Goal: Task Accomplishment & Management: Complete application form

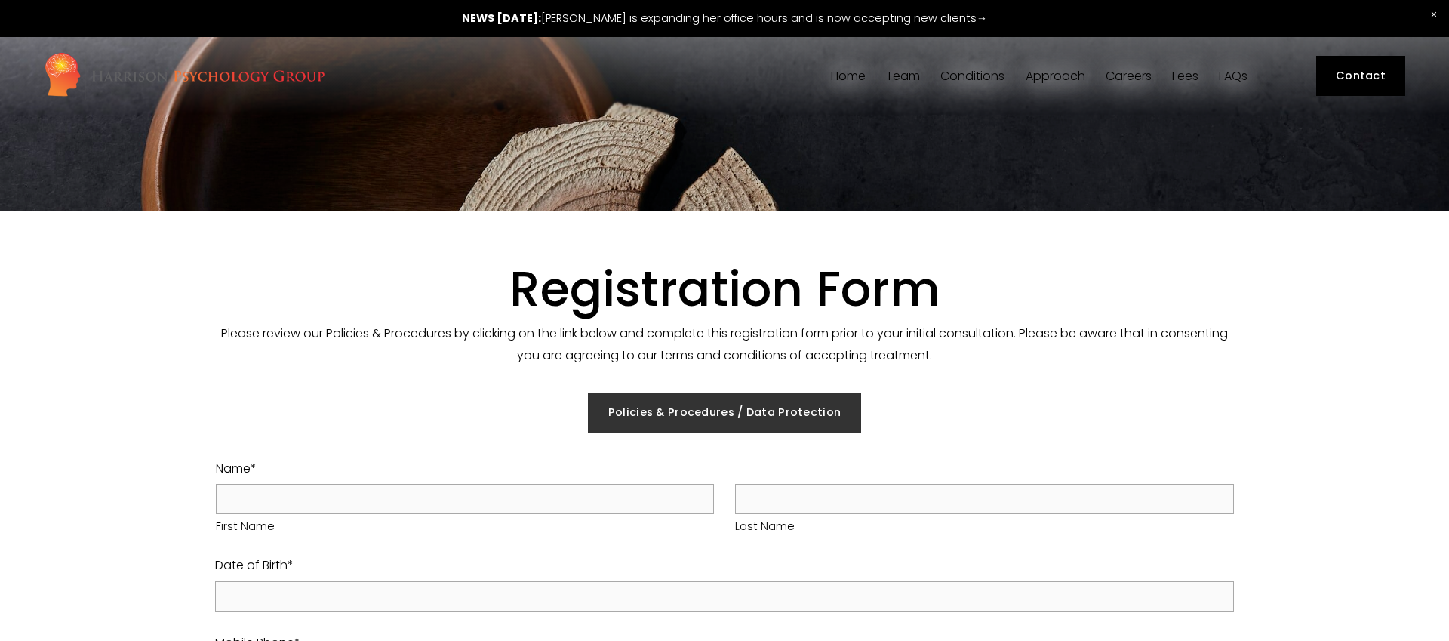
select select "GB"
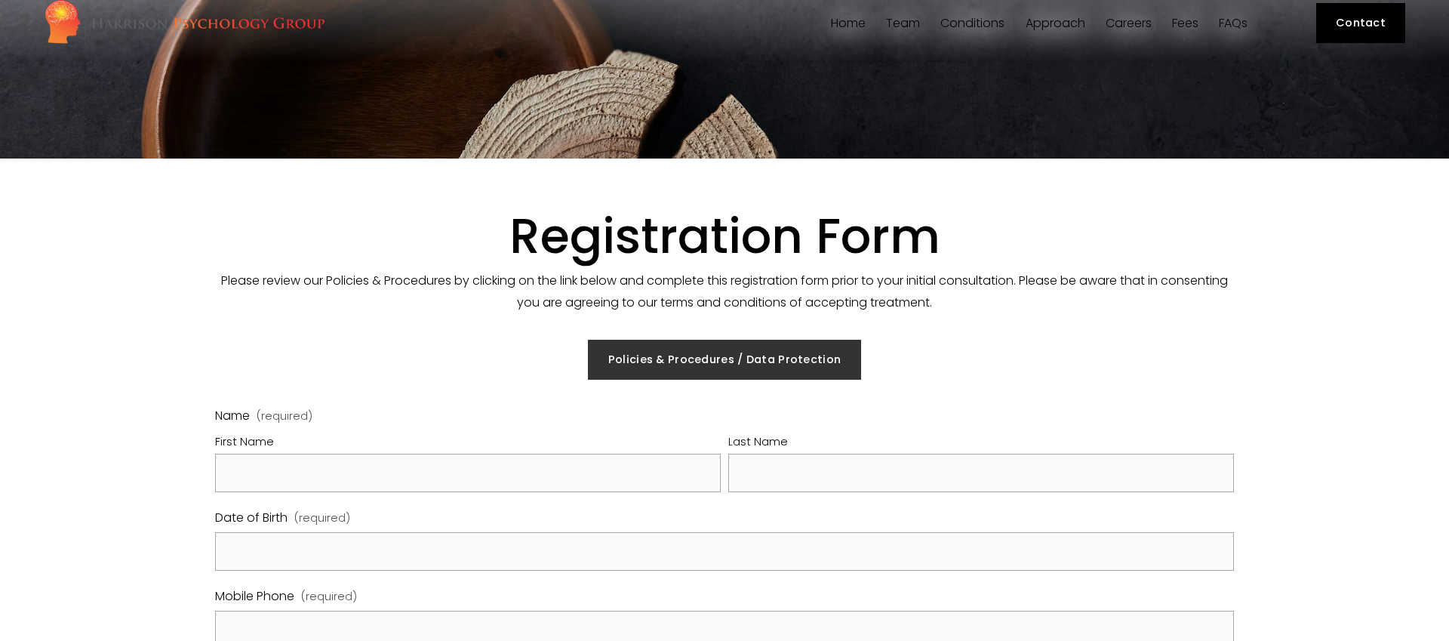
scroll to position [322, 0]
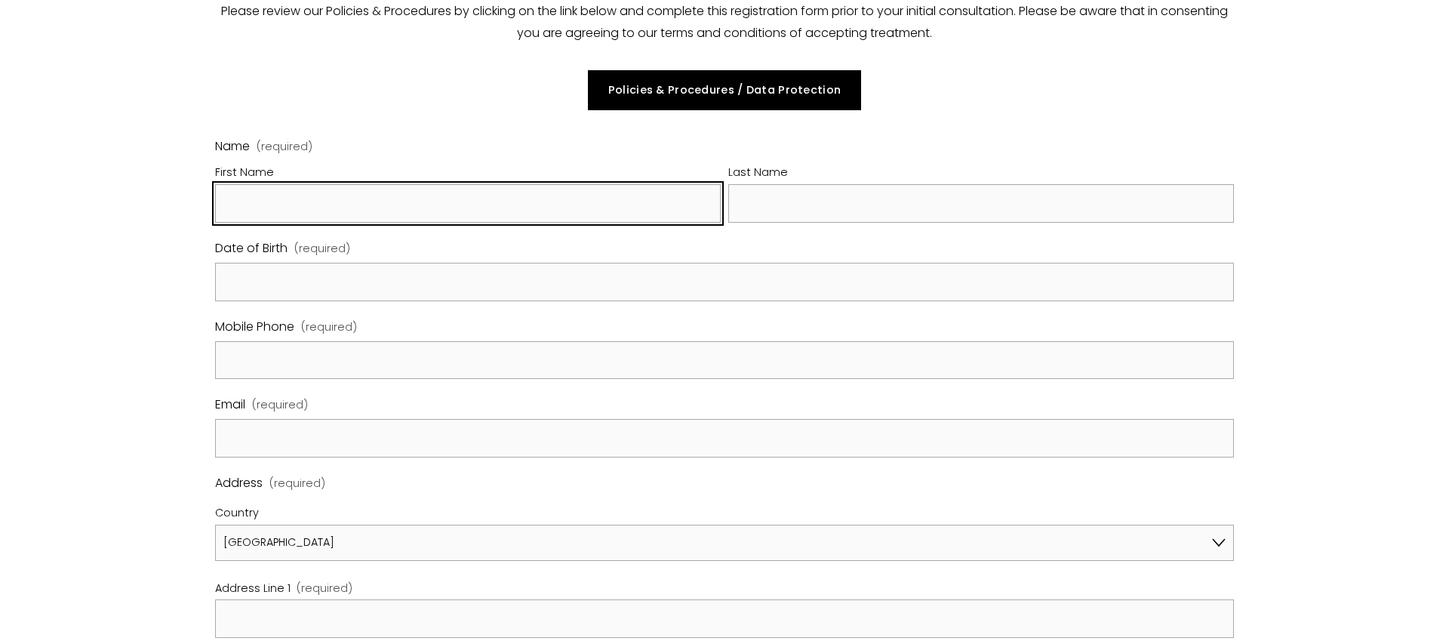
click at [594, 212] on input "First Name" at bounding box center [468, 203] width 506 height 38
type input "KHALED"
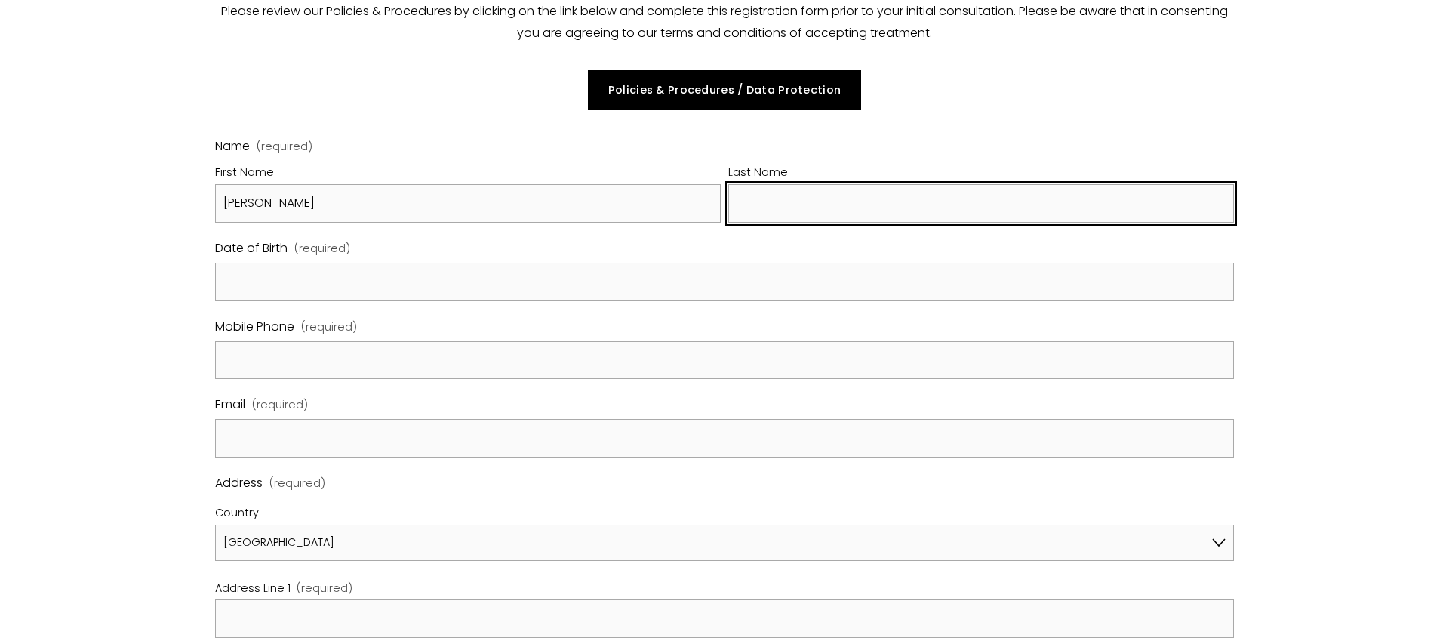
type input "SAWAS"
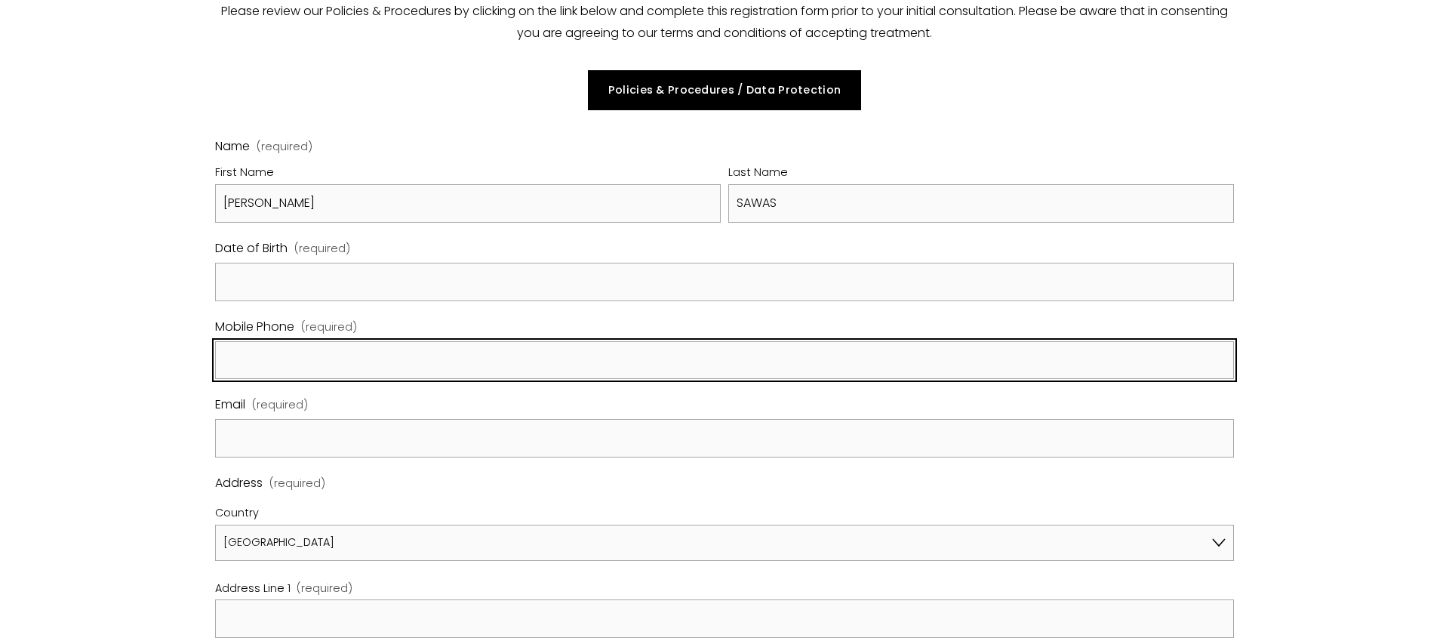
type input "07377777807"
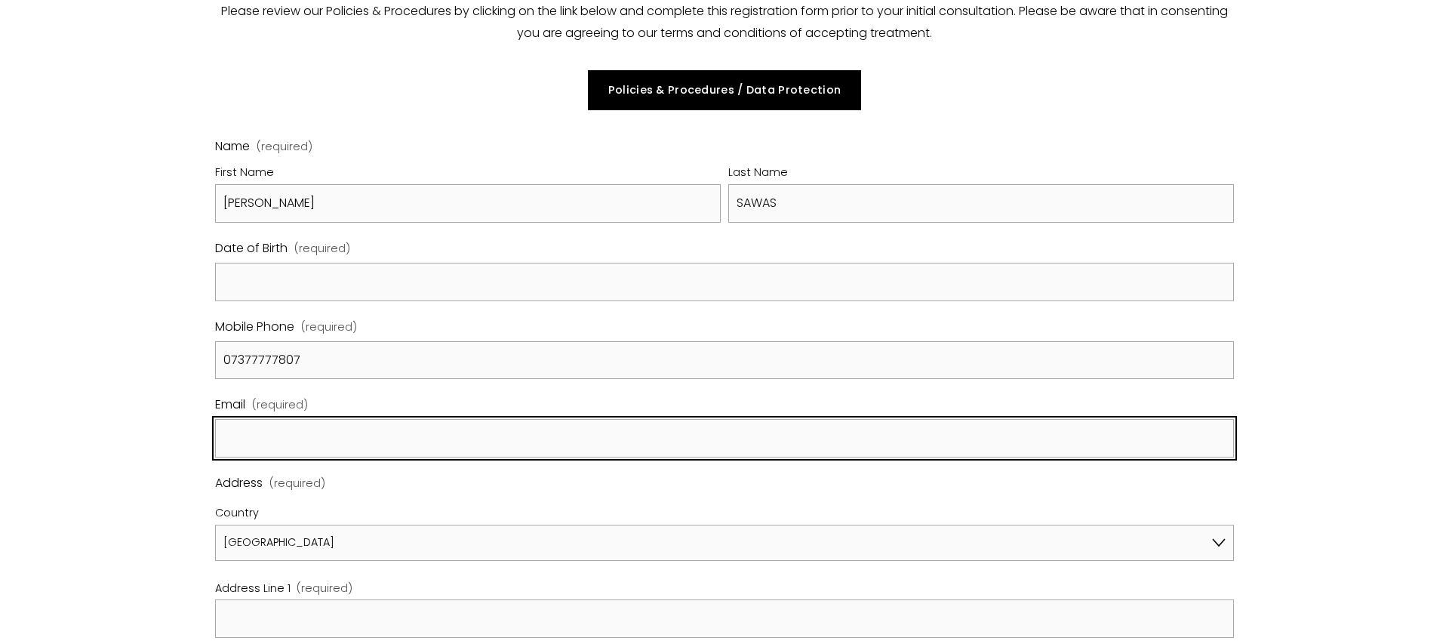
type input "Khaled.sawas@hotmail.co.uk"
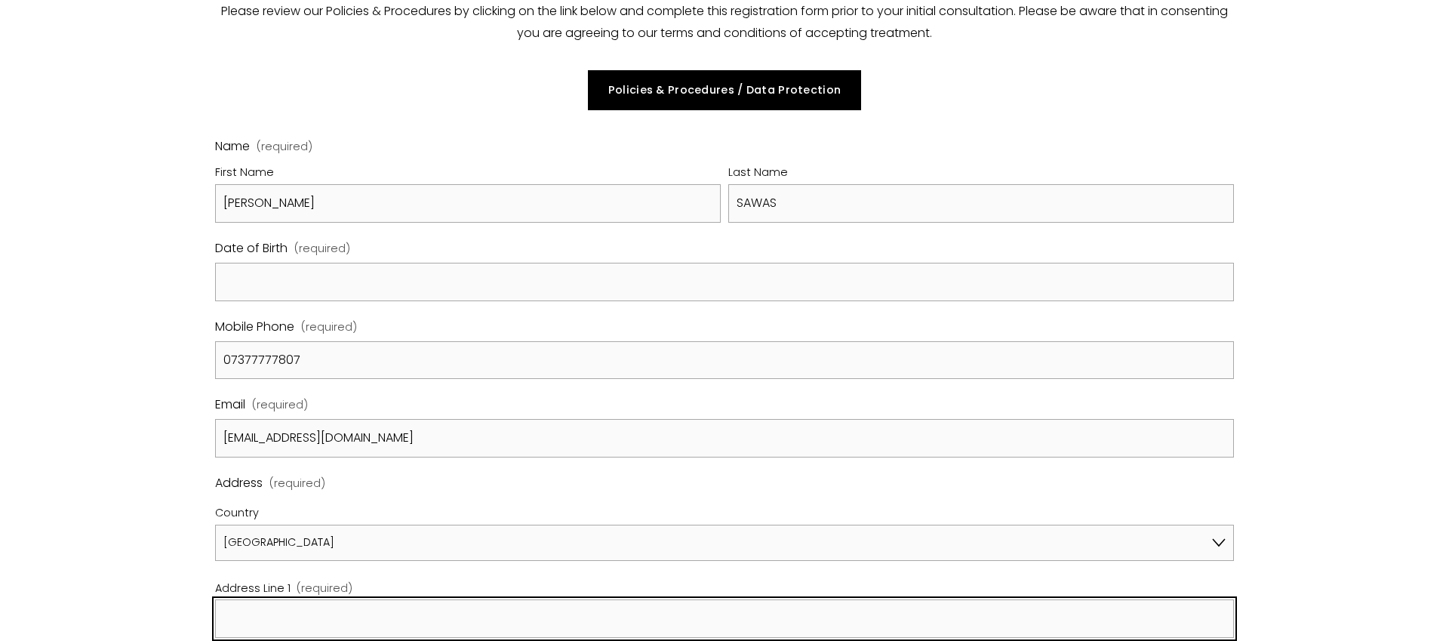
type input "29 Parkwood Rd, TW7 5HE Isleworth, United Kingdom"
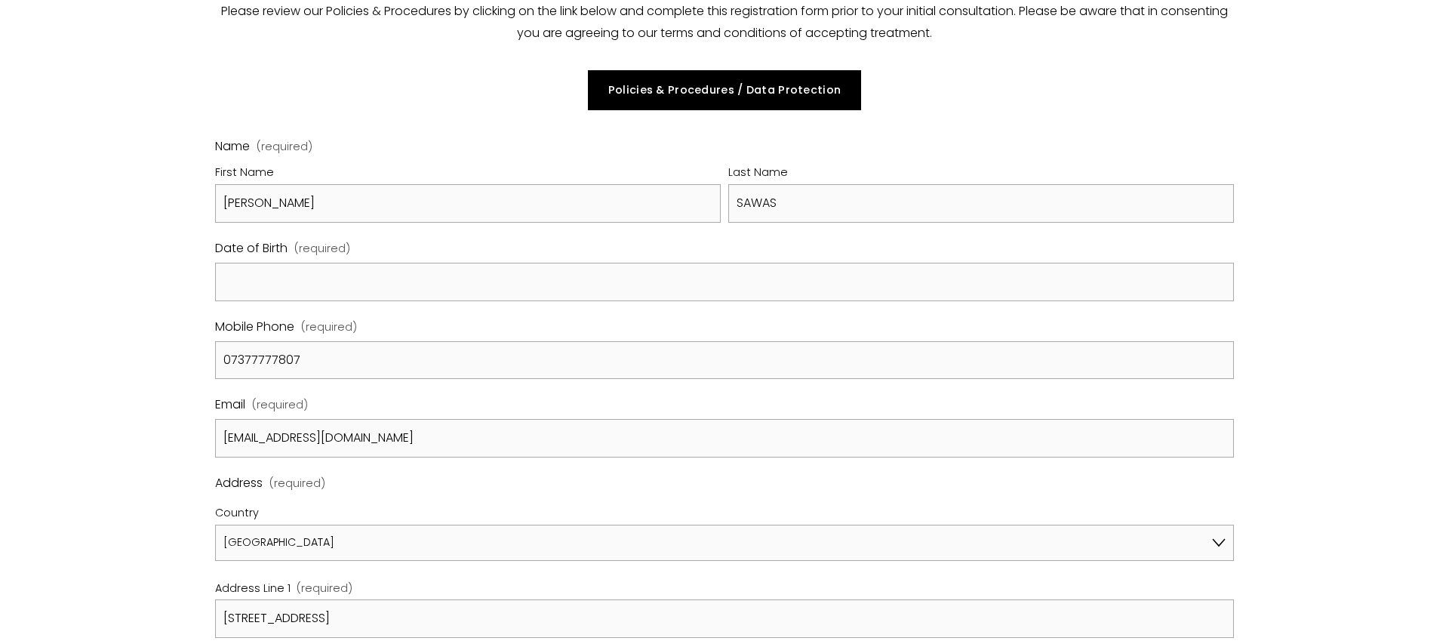
type input "United Kingdom"
type input "TW7 5HE"
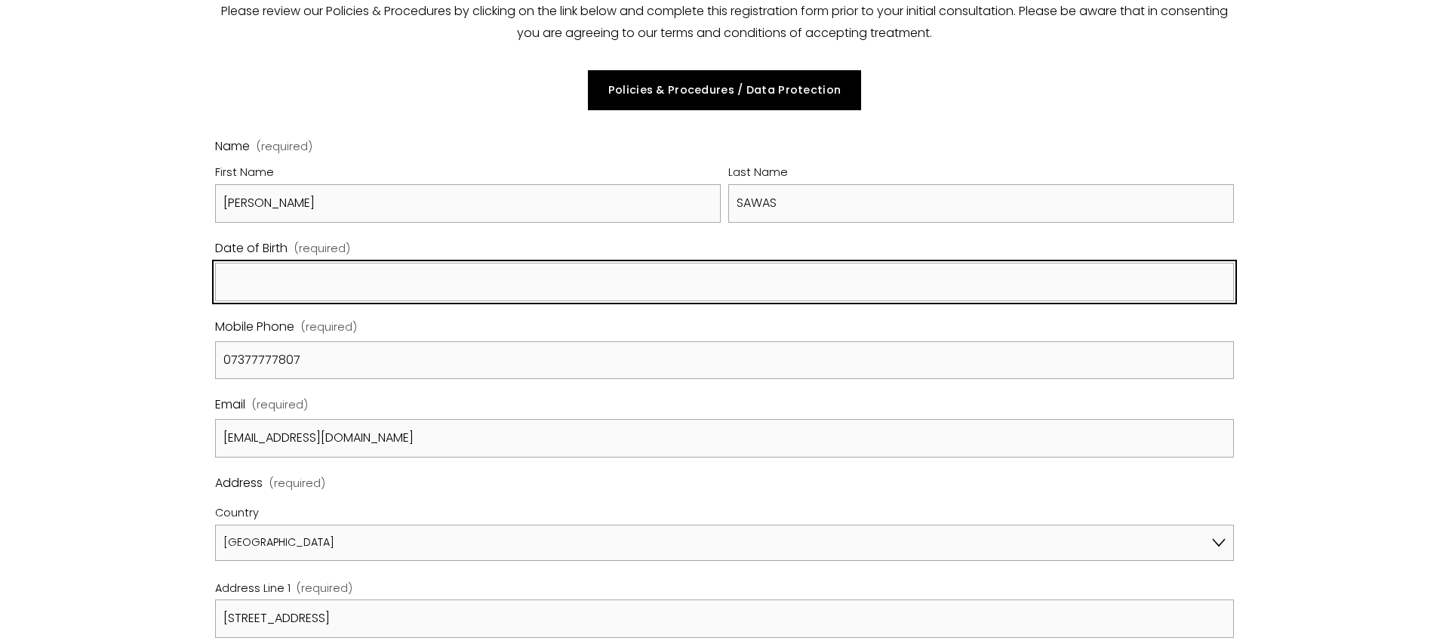
click at [431, 282] on input "Date of Birth (required)" at bounding box center [724, 282] width 1019 height 38
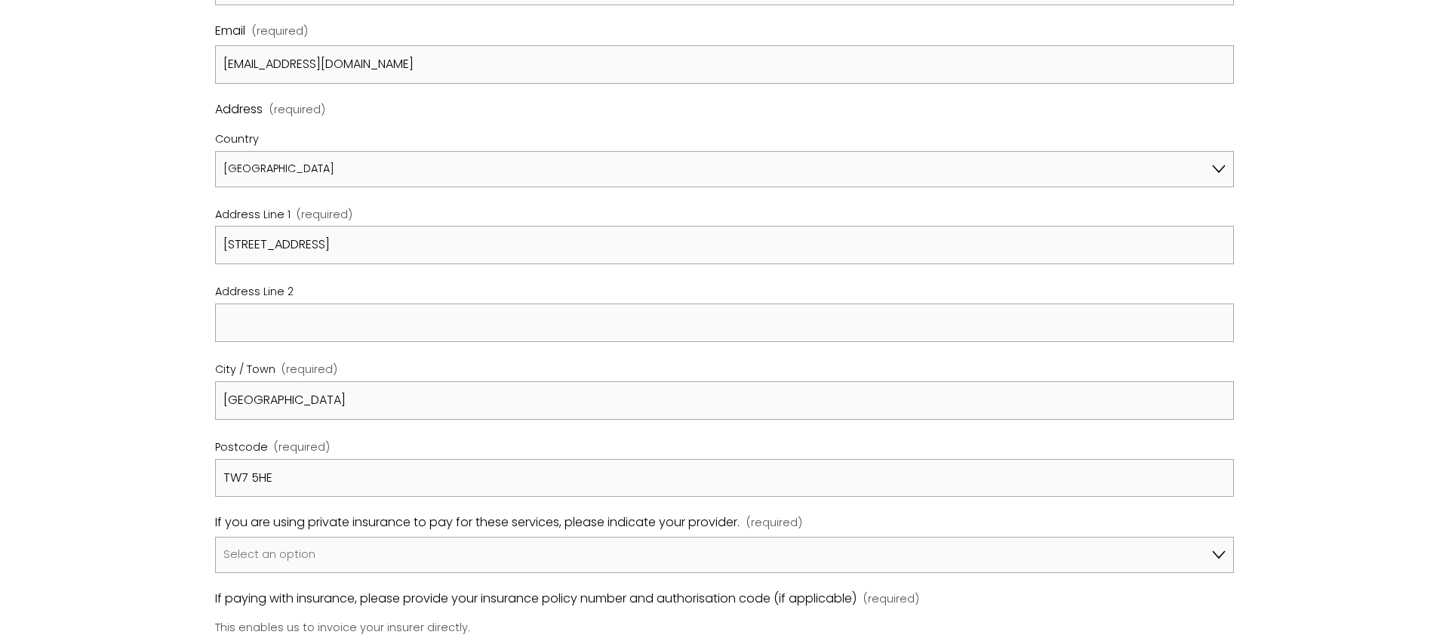
scroll to position [838, 0]
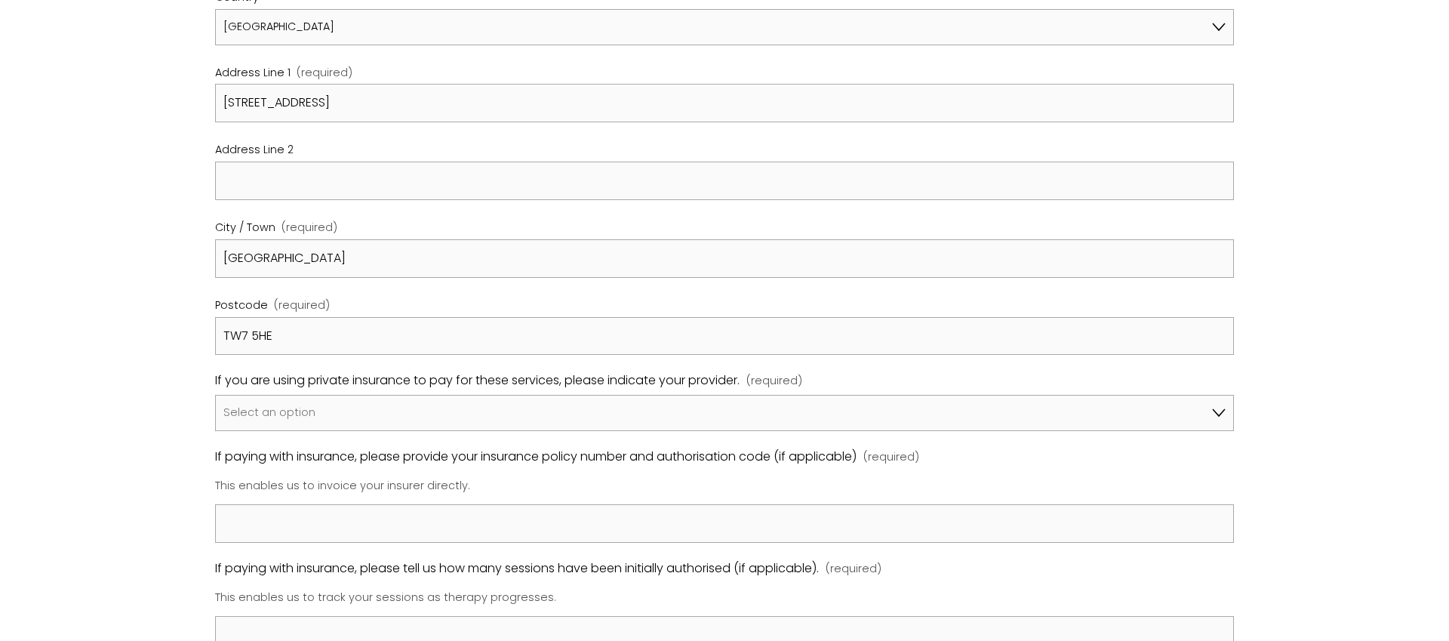
type input "05/11/1991"
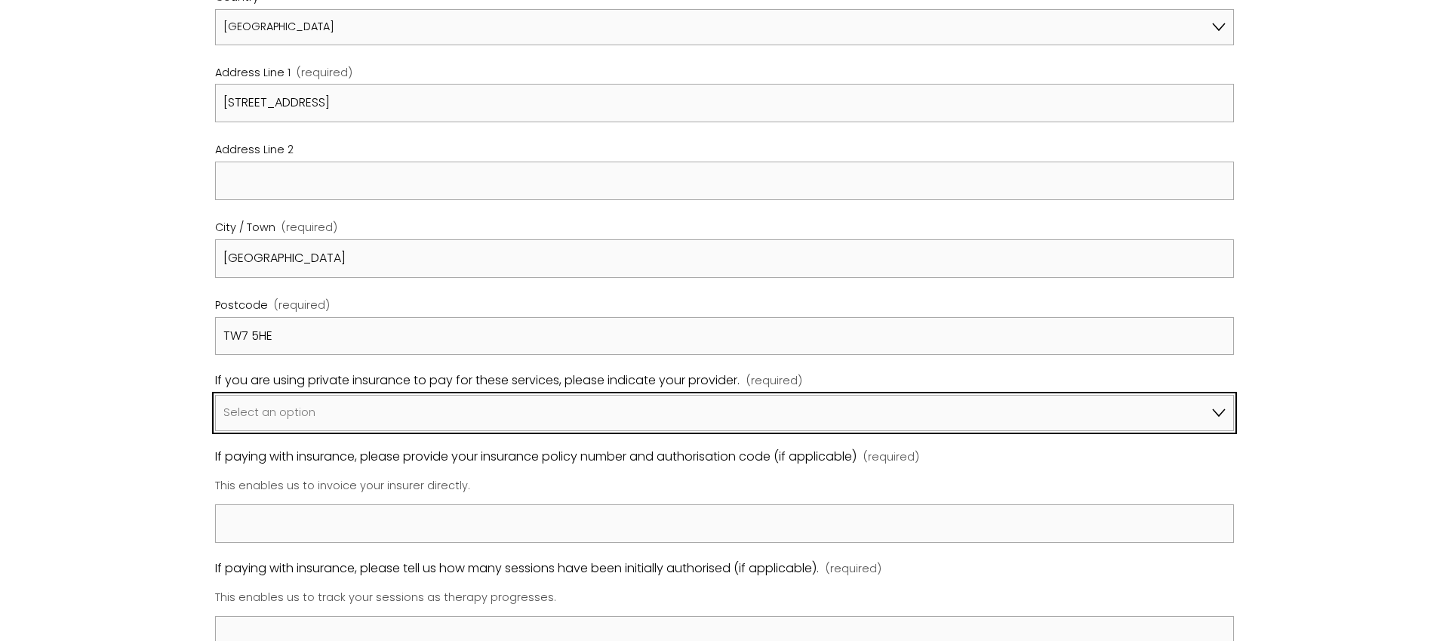
click at [450, 418] on select "Select an option I am not using insurance Axa Aviva Bupa Cigna Healix Vitality …" at bounding box center [724, 413] width 1019 height 36
select select "Bupa"
click at [215, 395] on select "Select an option I am not using insurance Axa Aviva Bupa Cigna Healix Vitality …" at bounding box center [724, 413] width 1019 height 36
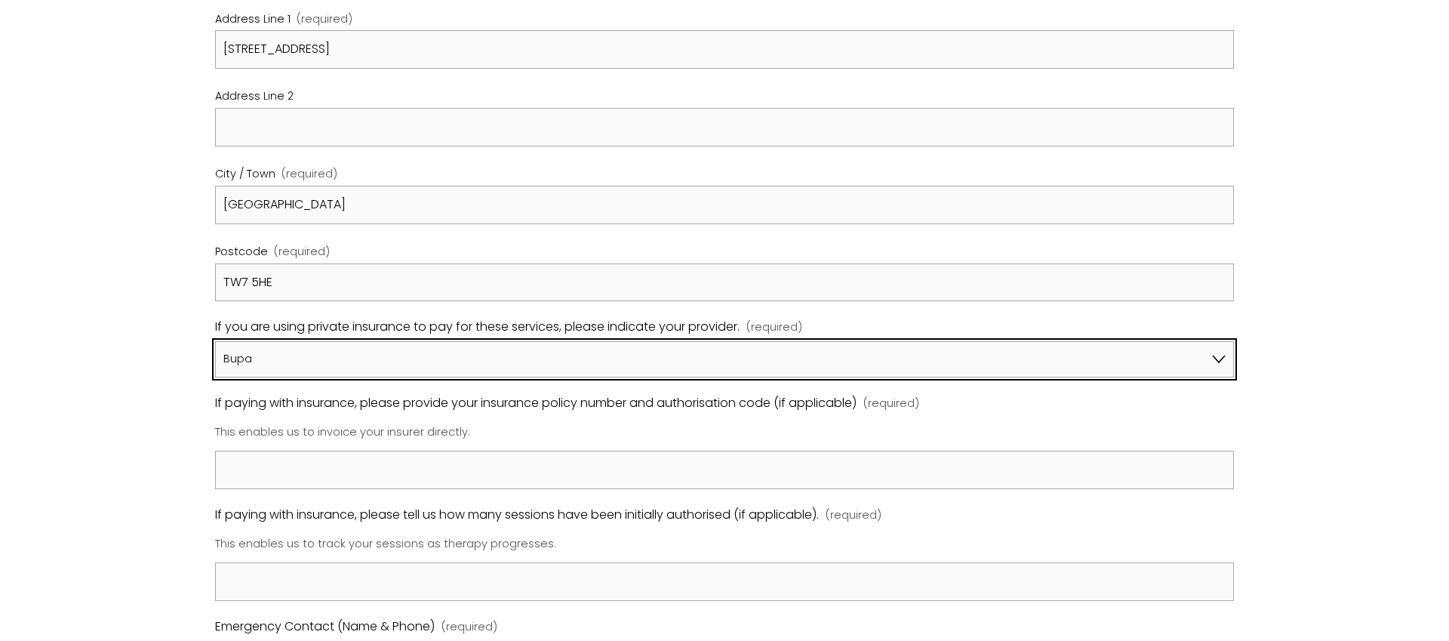
scroll to position [959, 0]
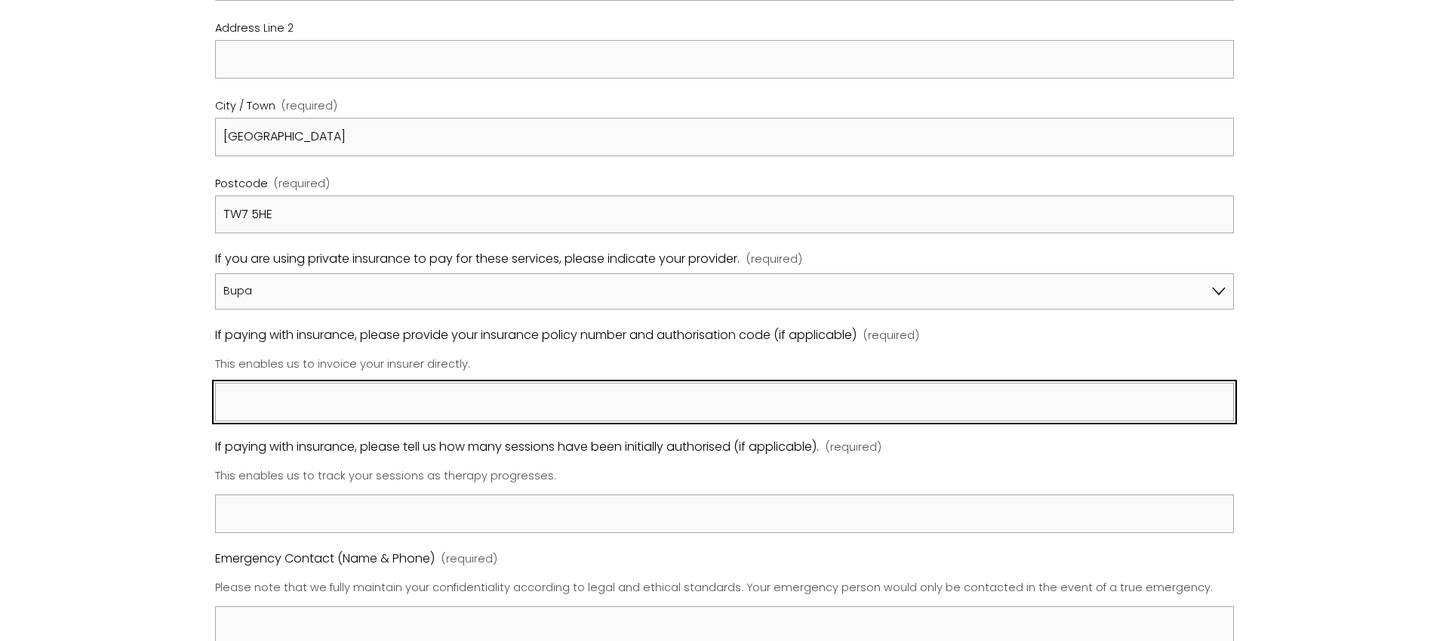
click at [432, 396] on input "If paying with insurance, please provide your insurance policy number and autho…" at bounding box center [724, 402] width 1019 height 38
paste input "68282688"
type input "68282688"
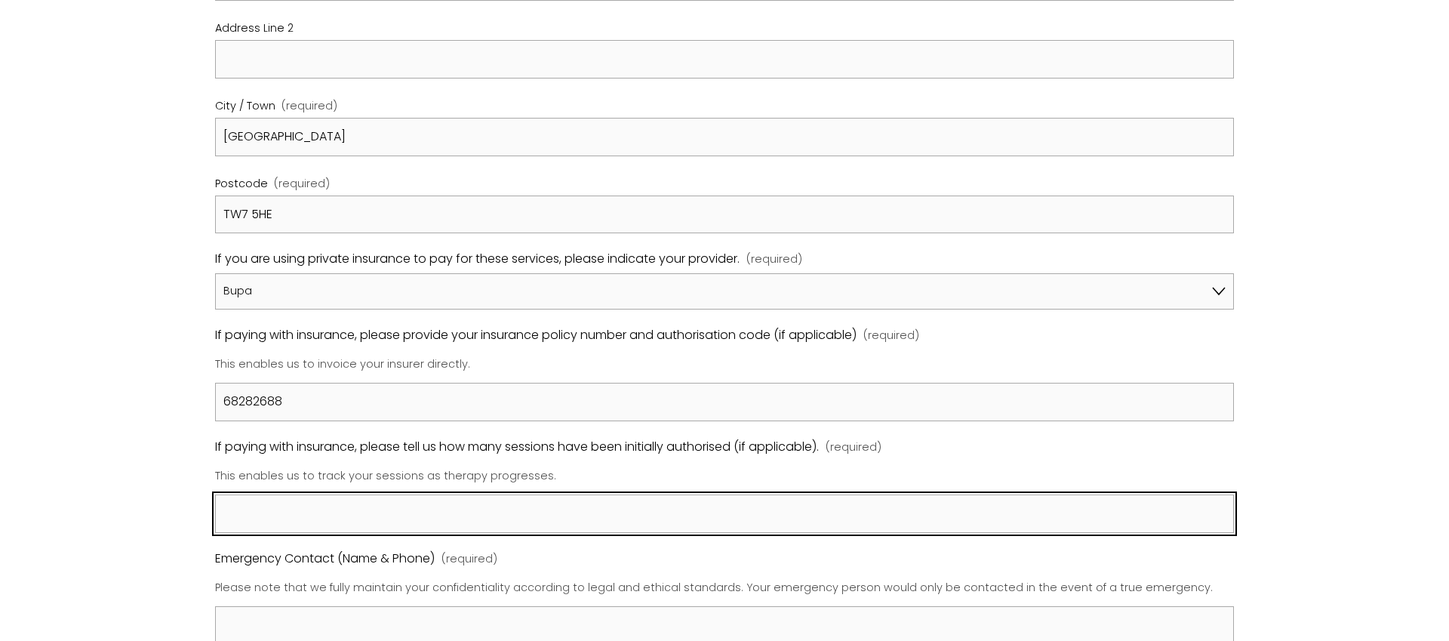
click at [496, 516] on input "If paying with insurance, please tell us how many sessions have been initially …" at bounding box center [724, 513] width 1019 height 38
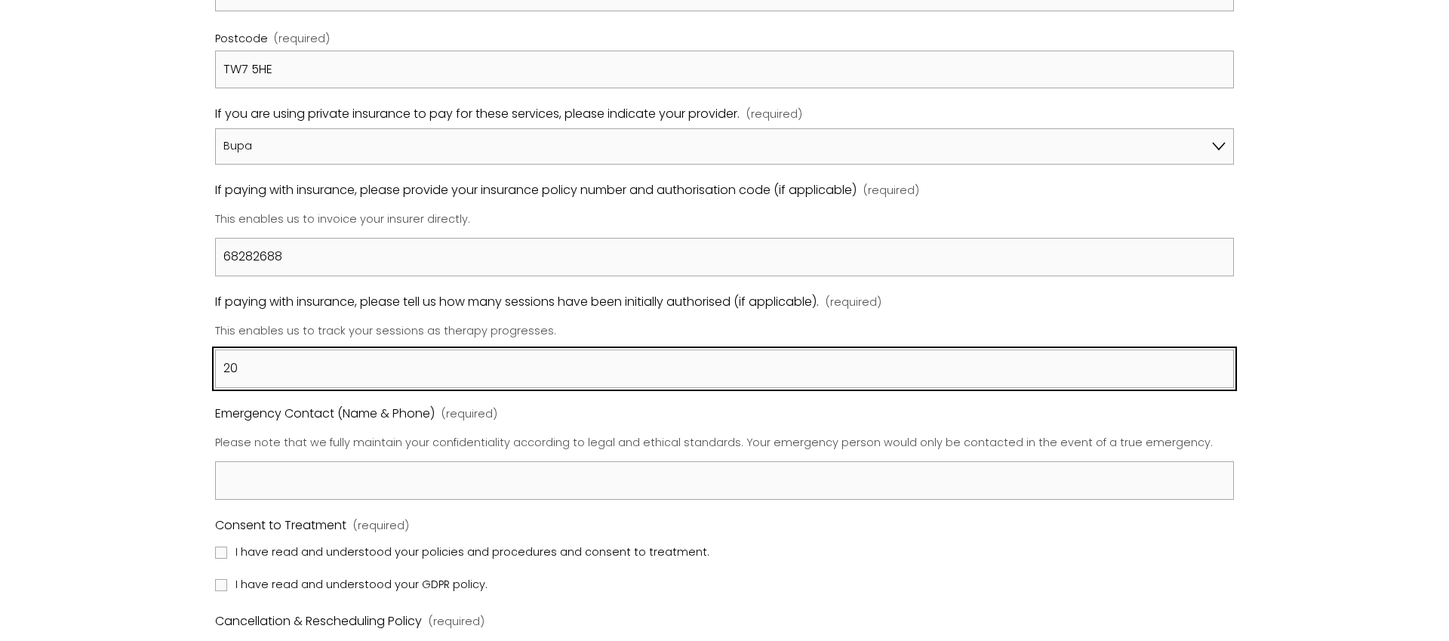
scroll to position [1232, 0]
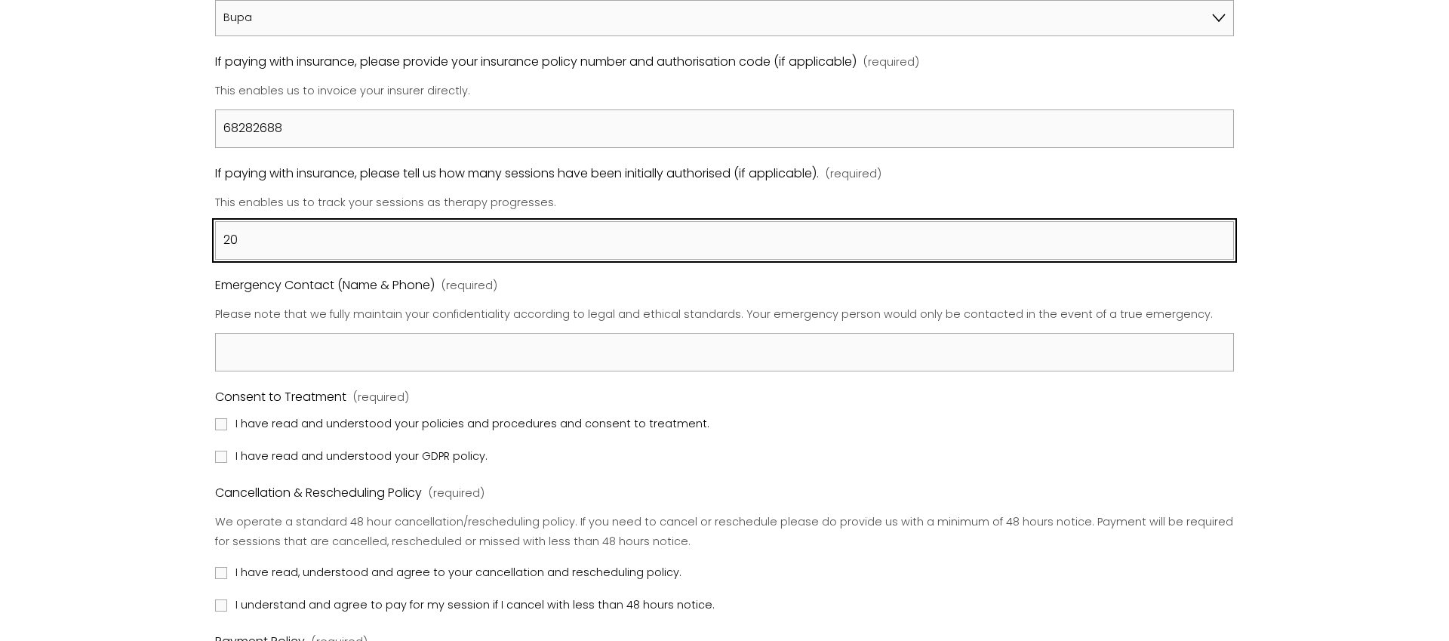
type input "20"
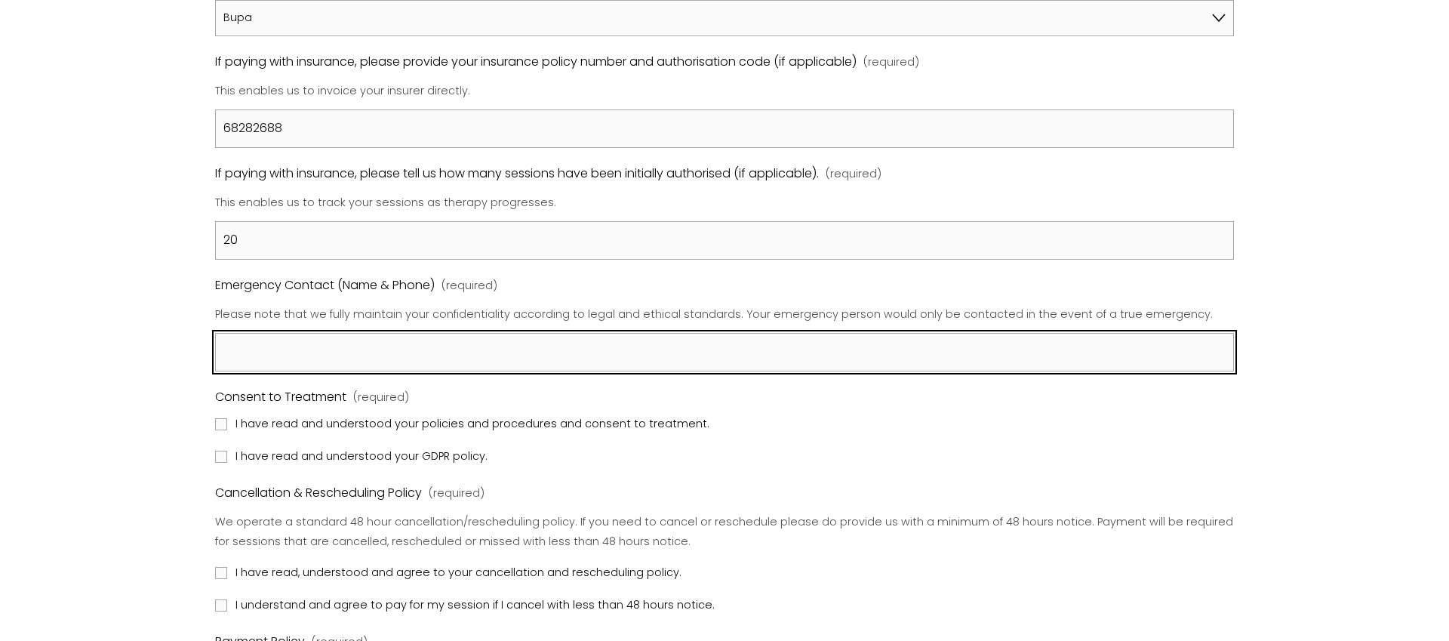
click at [464, 349] on input "Emergency Contact (Name & Phone) (required)" at bounding box center [724, 352] width 1019 height 38
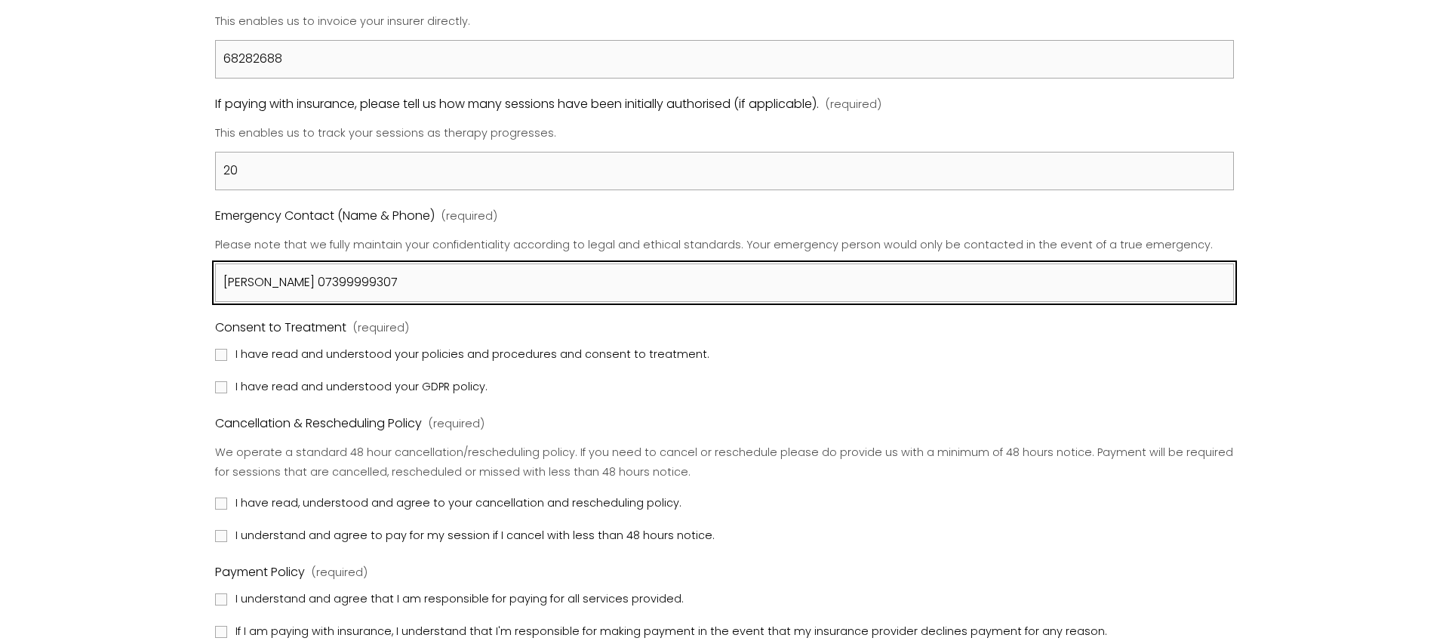
scroll to position [1375, 0]
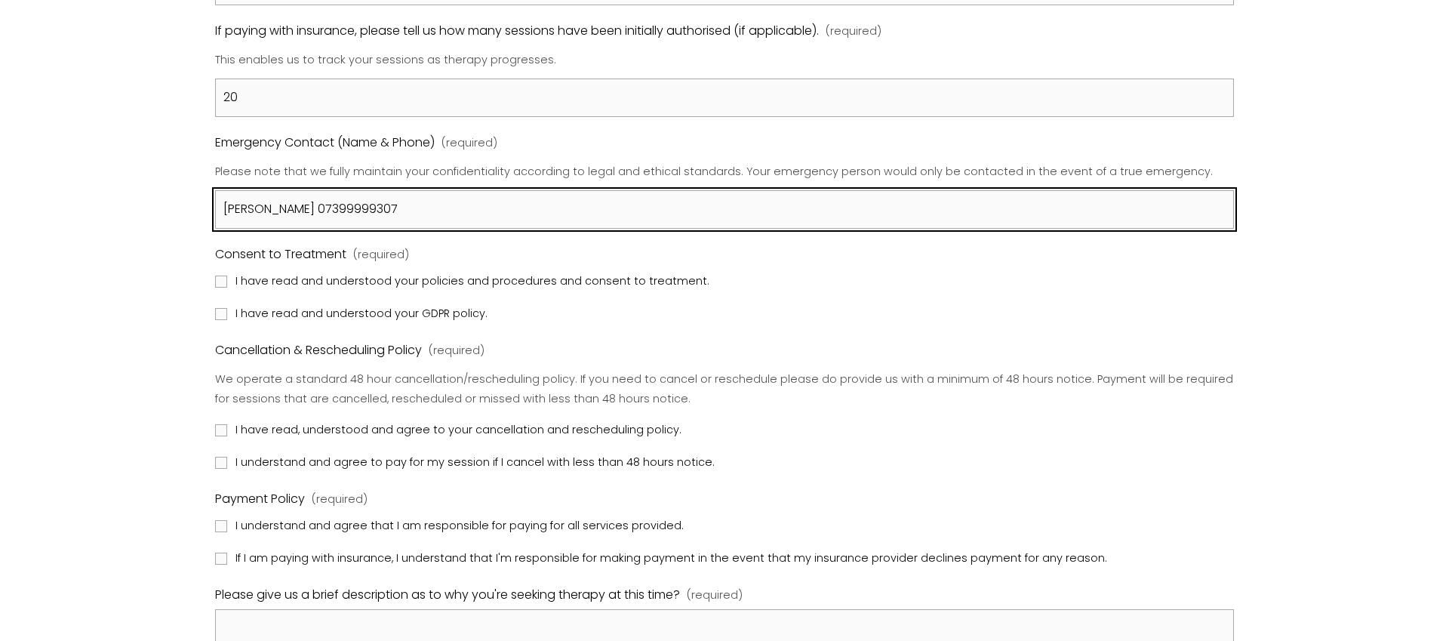
type input "Mona Sawas 07399999307"
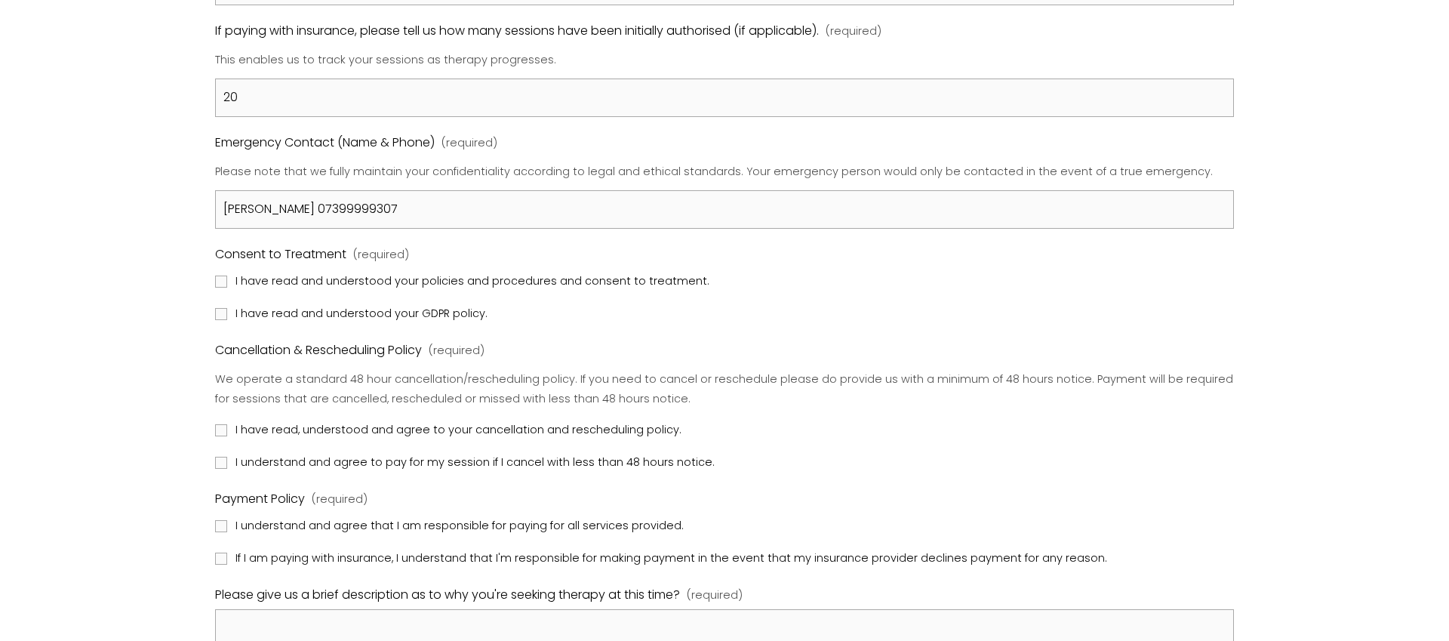
click at [411, 281] on span "I have read and understood your policies and procedures and consent to treatmen…" at bounding box center [472, 282] width 474 height 20
click at [227, 281] on input "I have read and understood your policies and procedures and consent to treatmen…" at bounding box center [221, 281] width 12 height 12
checkbox input "true"
click at [392, 311] on span "I have read and understood your GDPR policy." at bounding box center [361, 314] width 252 height 20
click at [227, 311] on input "I have read and understood your GDPR policy." at bounding box center [221, 314] width 12 height 12
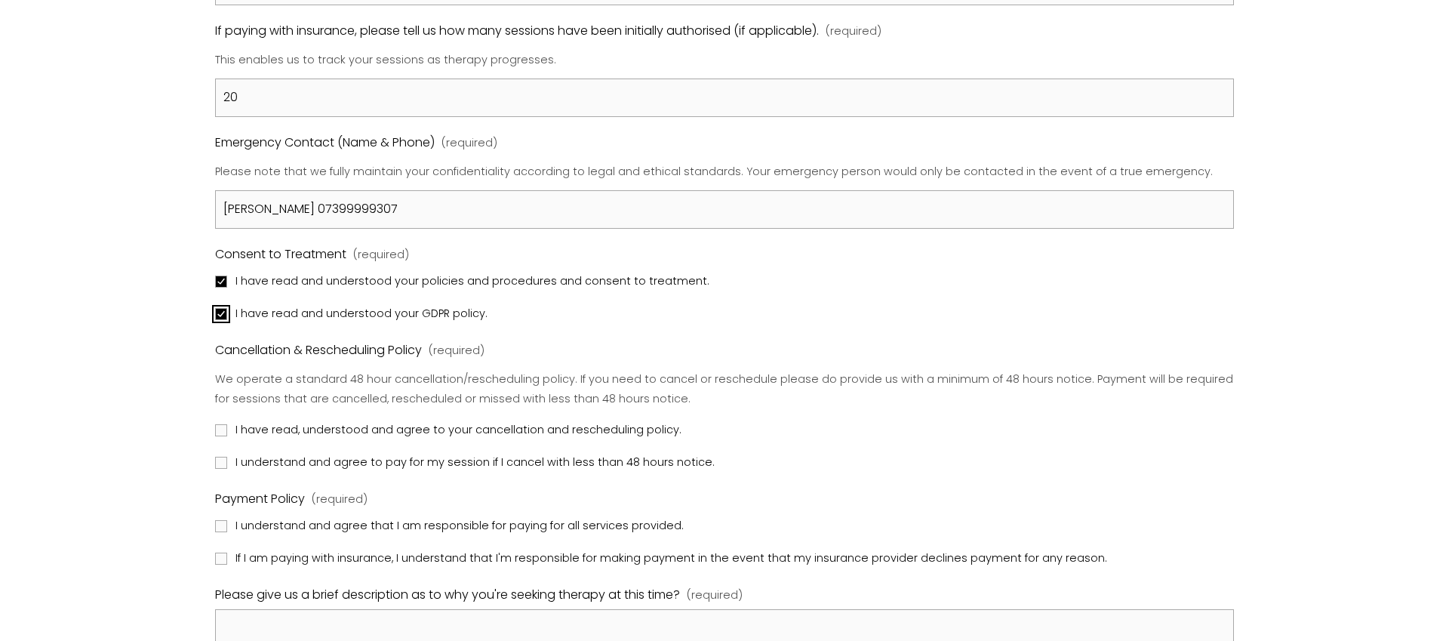
checkbox input "true"
click at [367, 425] on span "I have read, understood and agree to your cancellation and rescheduling policy." at bounding box center [458, 430] width 446 height 20
click at [227, 425] on input "I have read, understood and agree to your cancellation and rescheduling policy." at bounding box center [221, 430] width 12 height 12
checkbox input "true"
click at [362, 466] on span "I understand and agree to pay for my session if I cancel with less than 48 hour…" at bounding box center [474, 463] width 479 height 20
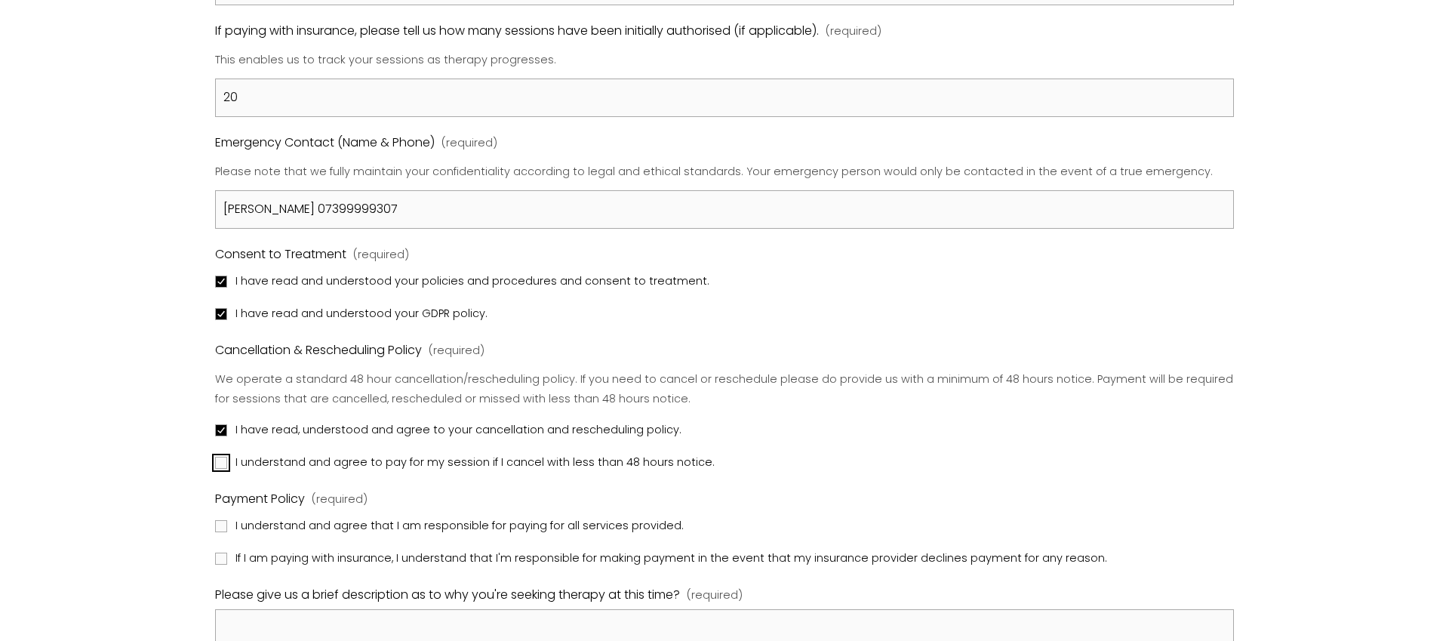
click at [227, 466] on input "I understand and agree to pay for my session if I cancel with less than 48 hour…" at bounding box center [221, 462] width 12 height 12
checkbox input "true"
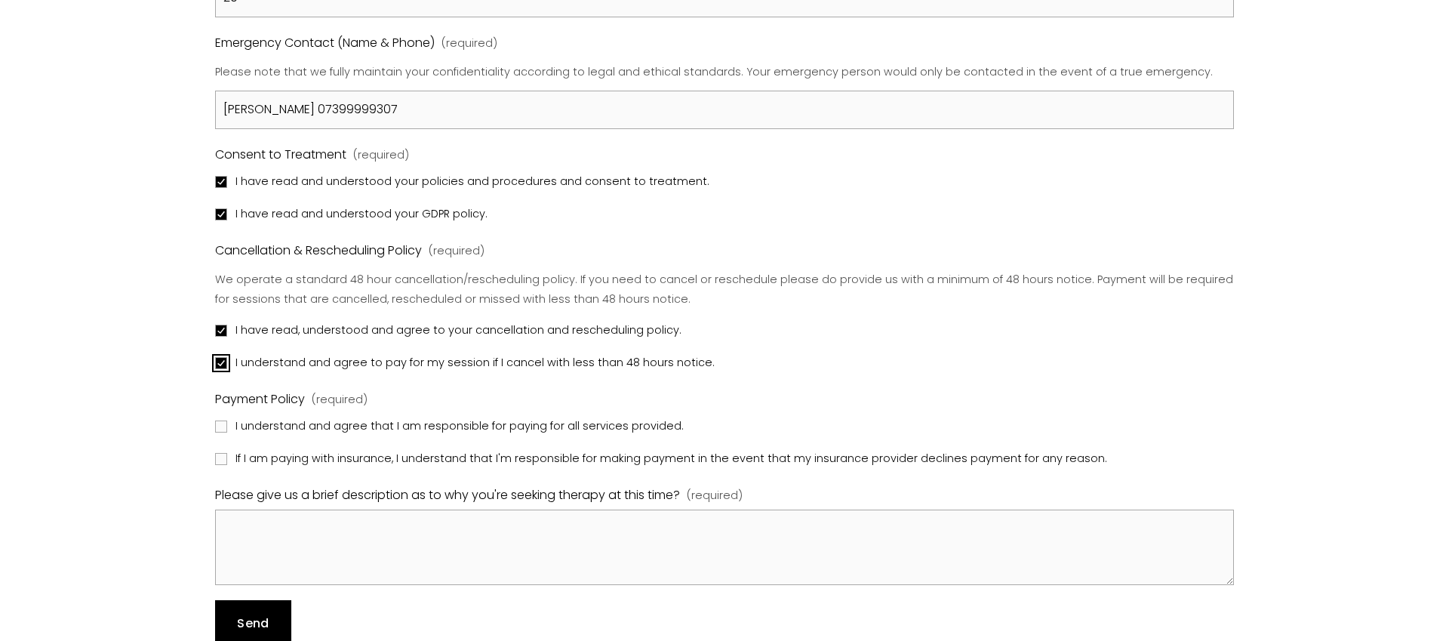
scroll to position [1564, 0]
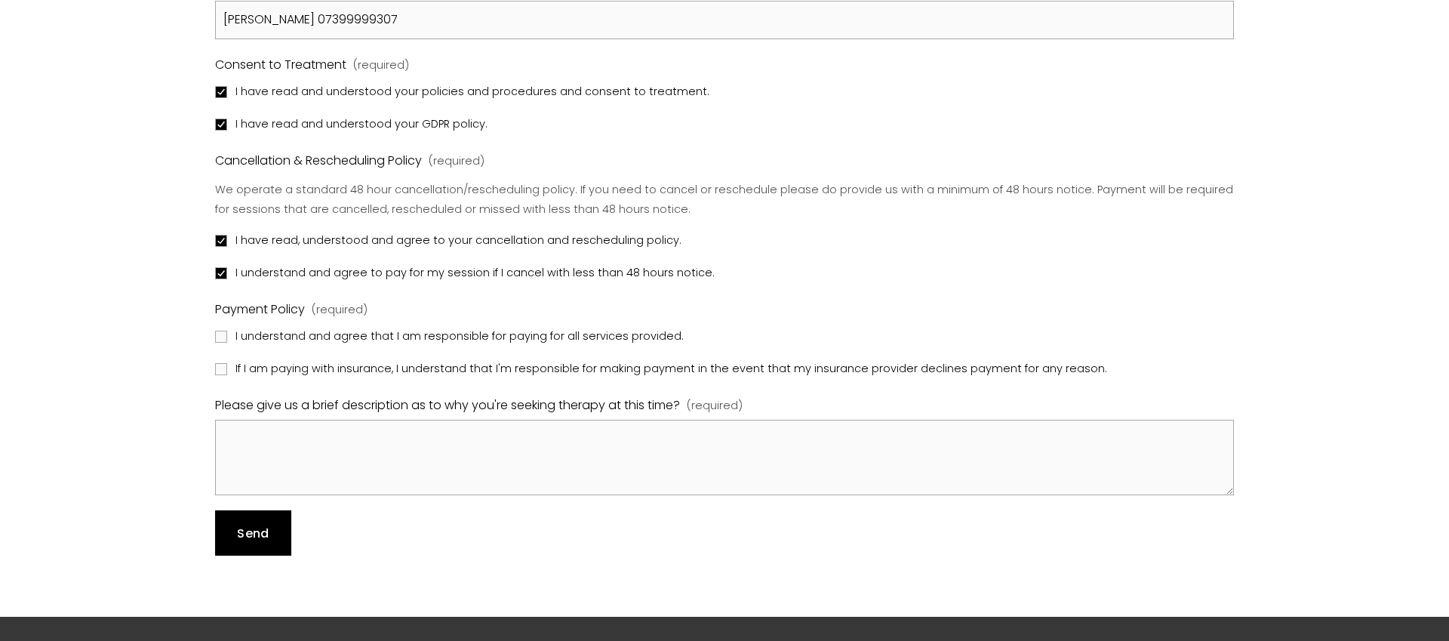
click at [328, 336] on span "I understand and agree that I am responsible for paying for all services provid…" at bounding box center [459, 337] width 448 height 20
click at [227, 336] on input "I understand and agree that I am responsible for paying for all services provid…" at bounding box center [221, 336] width 12 height 12
checkbox input "true"
click at [327, 364] on span "If I am paying with insurance, I understand that I'm responsible for making pay…" at bounding box center [670, 369] width 871 height 20
click at [227, 364] on input "If I am paying with insurance, I understand that I'm responsible for making pay…" at bounding box center [221, 369] width 12 height 12
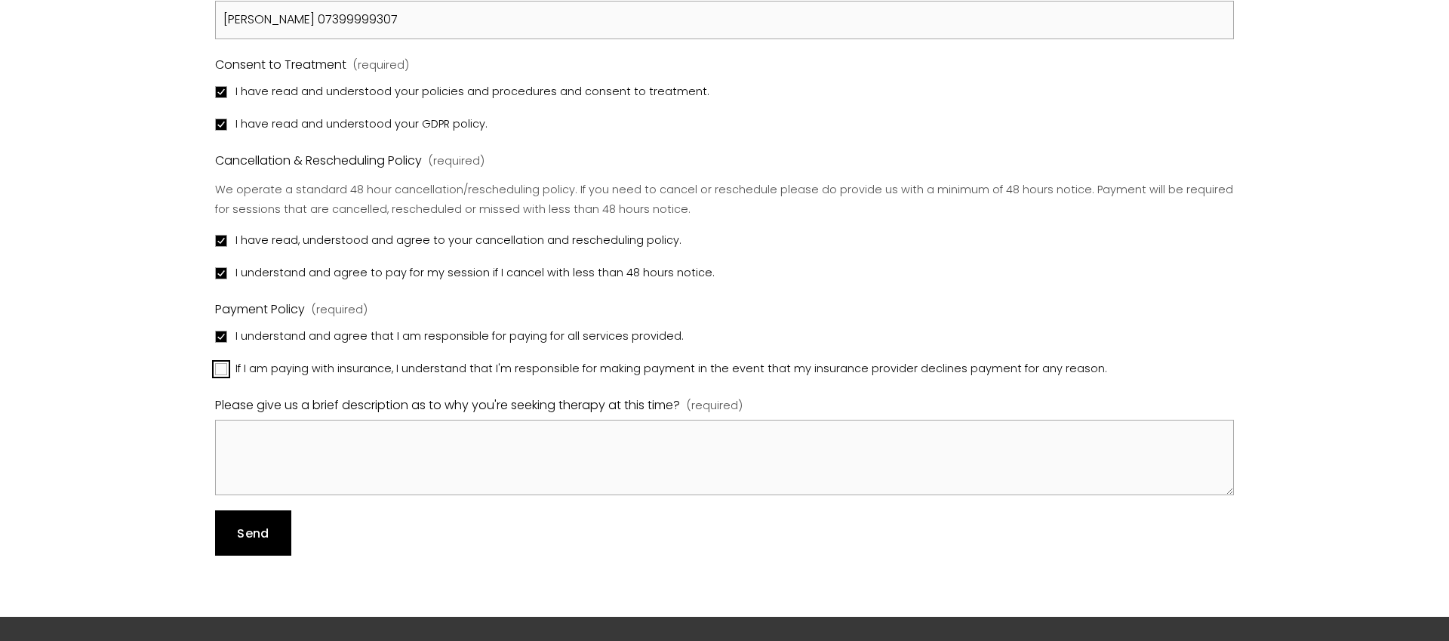
checkbox input "true"
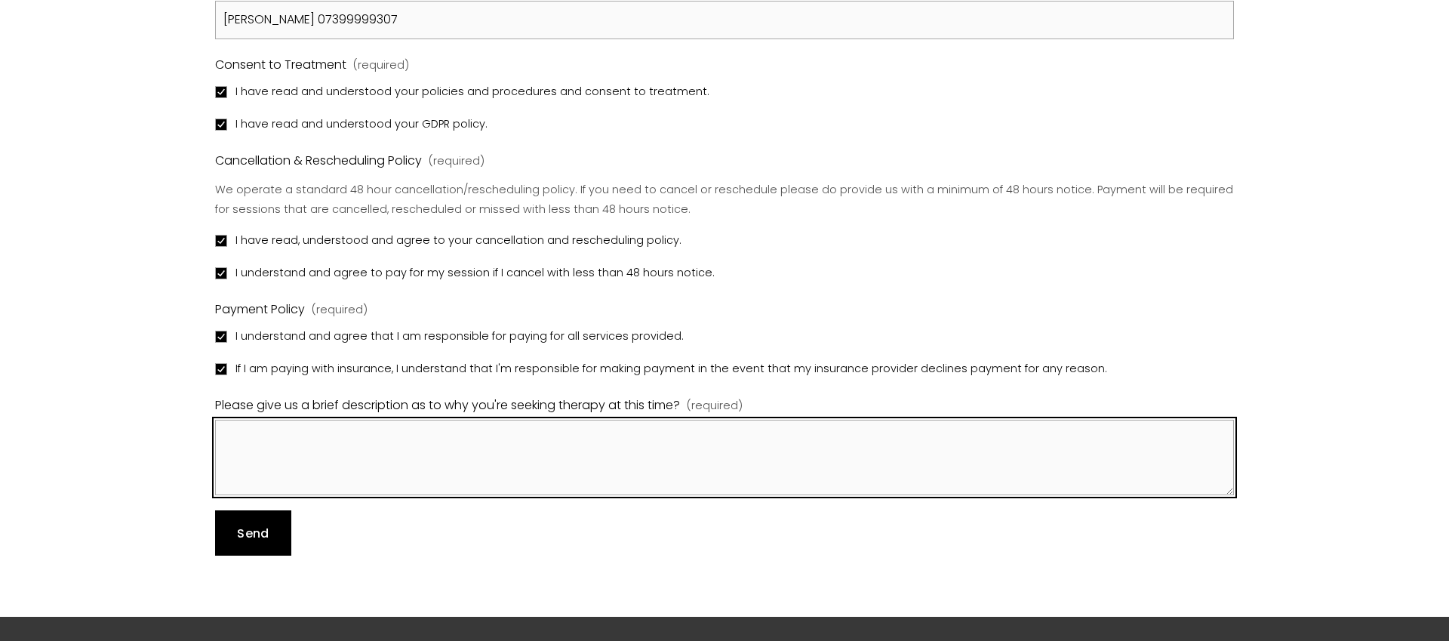
click at [352, 451] on textarea "Please give us a brief description as to why you're seeking therapy at this tim…" at bounding box center [724, 457] width 1019 height 75
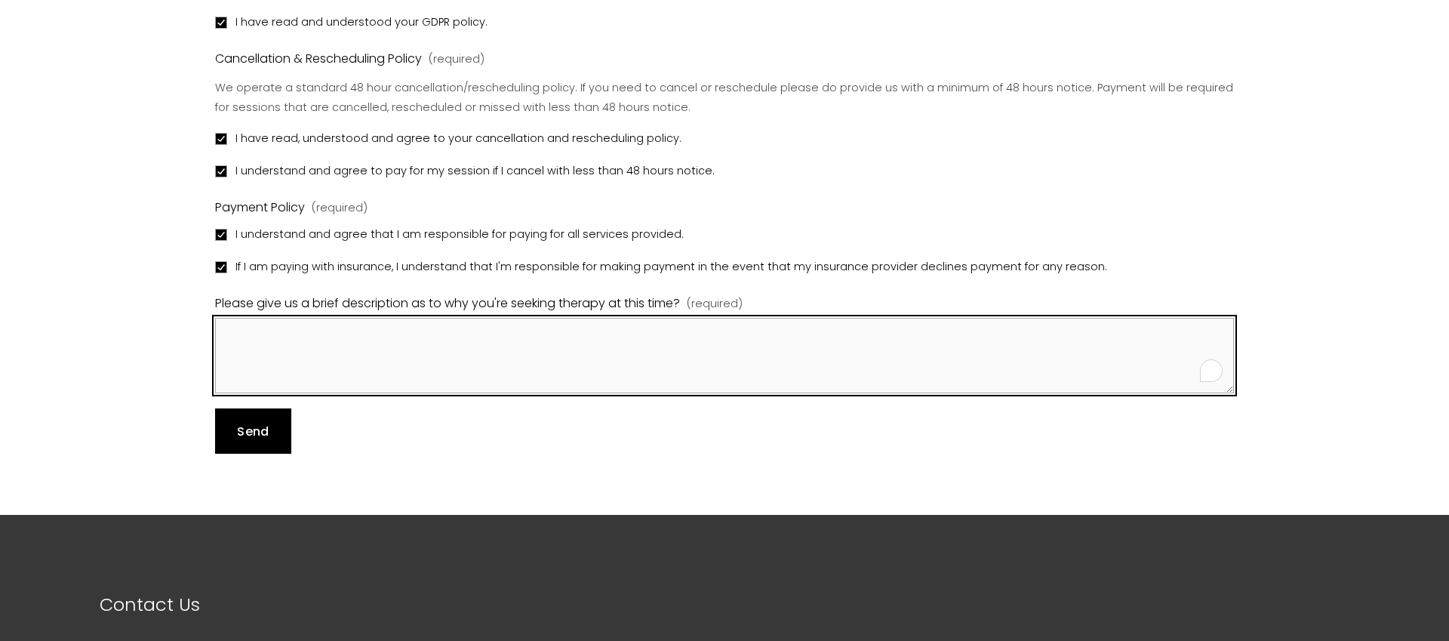
scroll to position [1738, 0]
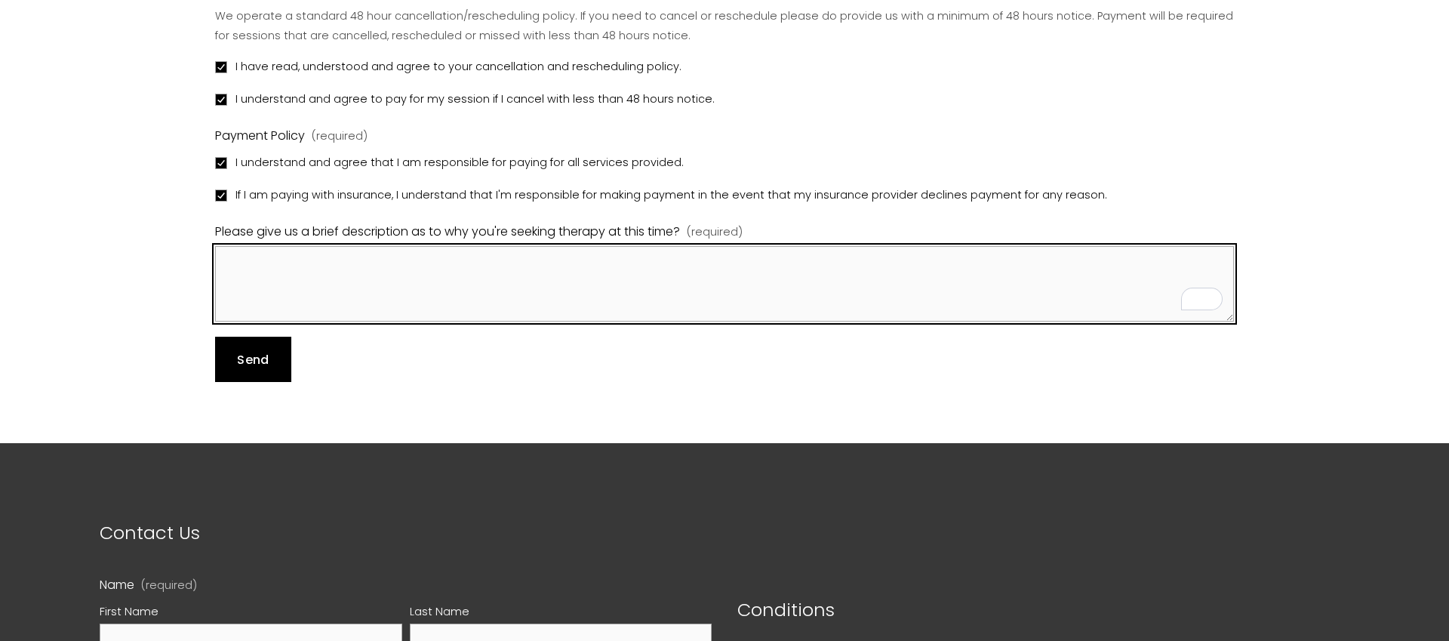
click at [514, 270] on textarea "Please give us a brief description as to why you're seeking therapy at this tim…" at bounding box center [724, 283] width 1019 height 75
click at [700, 281] on textarea "Please give us a brief description as to why you're seeking therapy at this tim…" at bounding box center [724, 283] width 1019 height 75
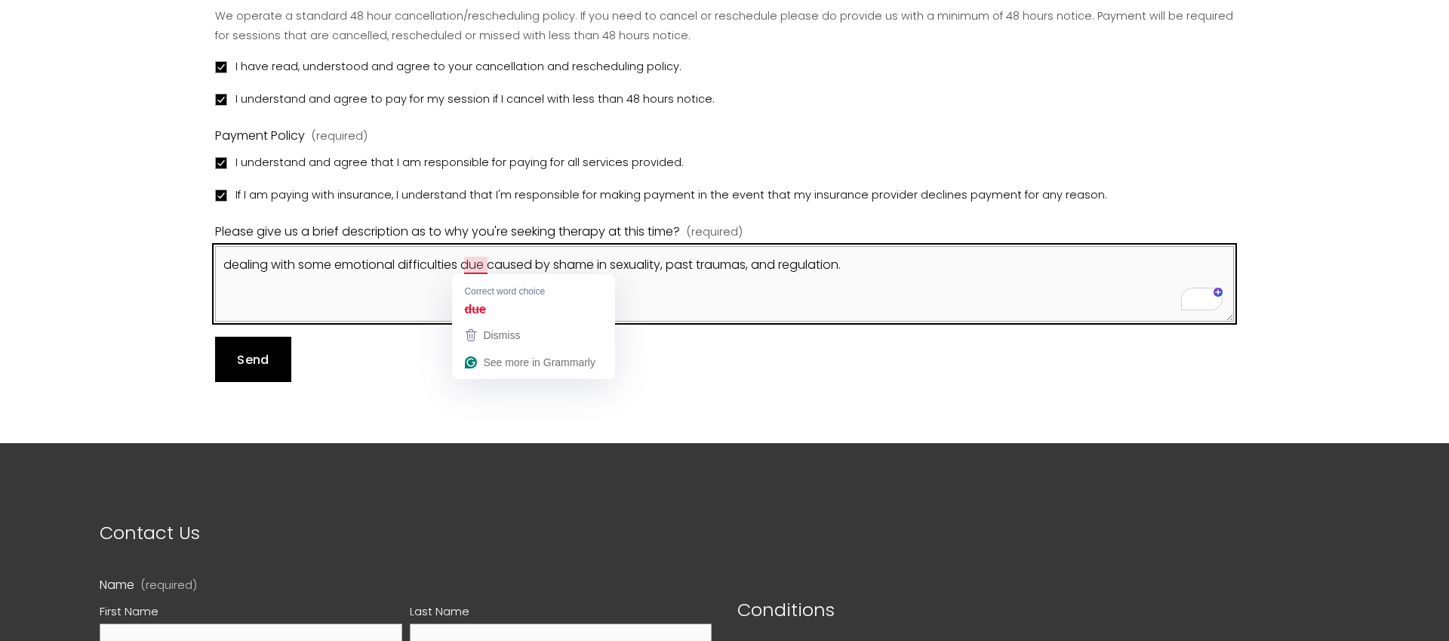
click at [481, 267] on textarea "dealing with some emotional difficulties due caused by shame in sexuality, past…" at bounding box center [724, 283] width 1019 height 75
click at [820, 264] on textarea "dealing with some emotional difficulties caused by shame in sexuality, past tra…" at bounding box center [724, 283] width 1019 height 75
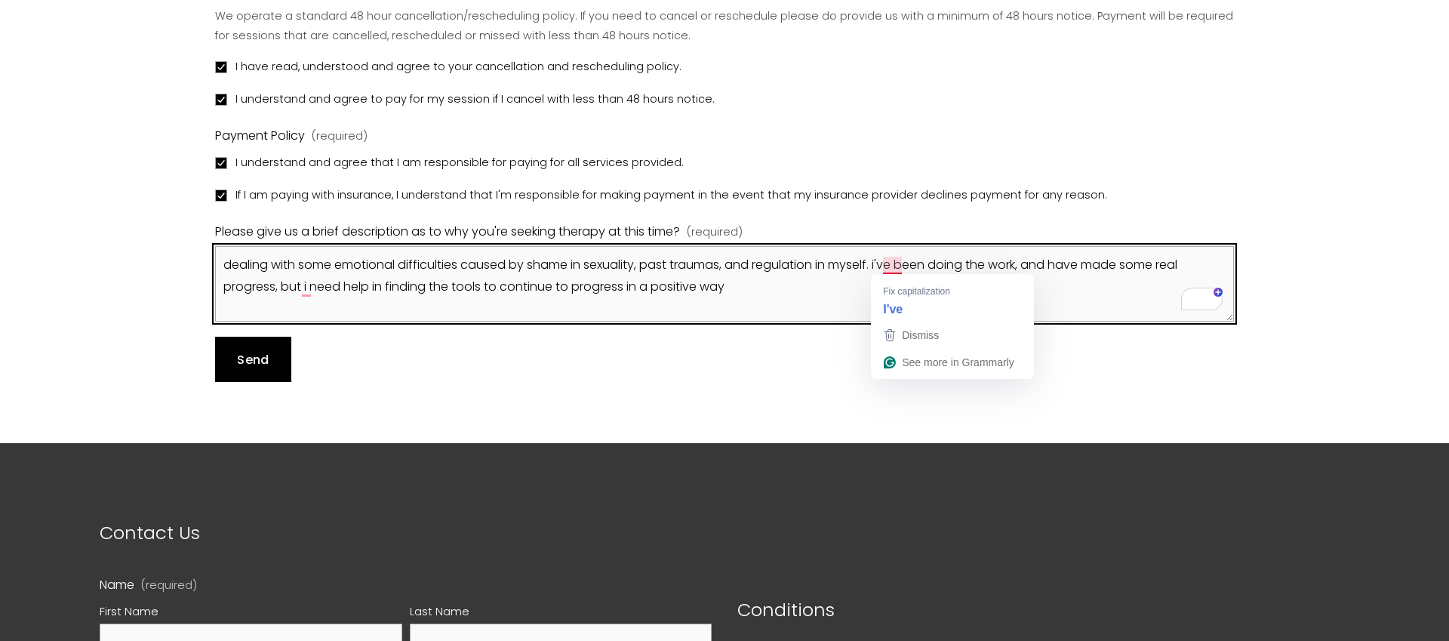
click at [884, 266] on textarea "dealing with some emotional difficulties caused by shame in sexuality, past tra…" at bounding box center [724, 283] width 1019 height 75
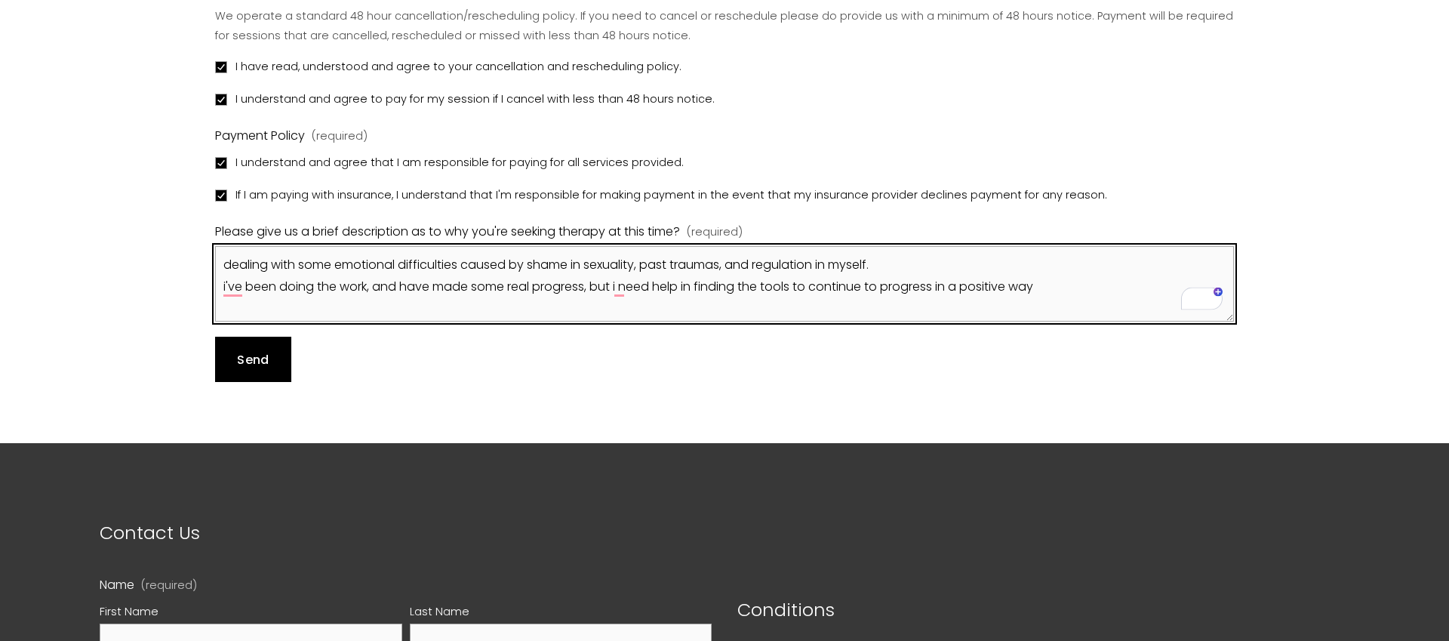
click at [879, 267] on textarea "dealing with some emotional difficulties caused by shame in sexuality, past tra…" at bounding box center [724, 283] width 1019 height 75
click at [884, 267] on textarea "dealing with some emotional difficulties caused by shame in sexuality, past tra…" at bounding box center [724, 283] width 1019 height 75
click at [895, 260] on textarea "dealing with some emotional difficulties caused by shame in sexuality, past tra…" at bounding box center [724, 283] width 1019 height 75
click at [1054, 287] on textarea "dealing with some emotional difficulties caused by shame in sexuality, past tra…" at bounding box center [724, 283] width 1019 height 75
click at [621, 289] on textarea "dealing with some emotional difficulties caused by shame in sexuality, past tra…" at bounding box center [724, 283] width 1019 height 75
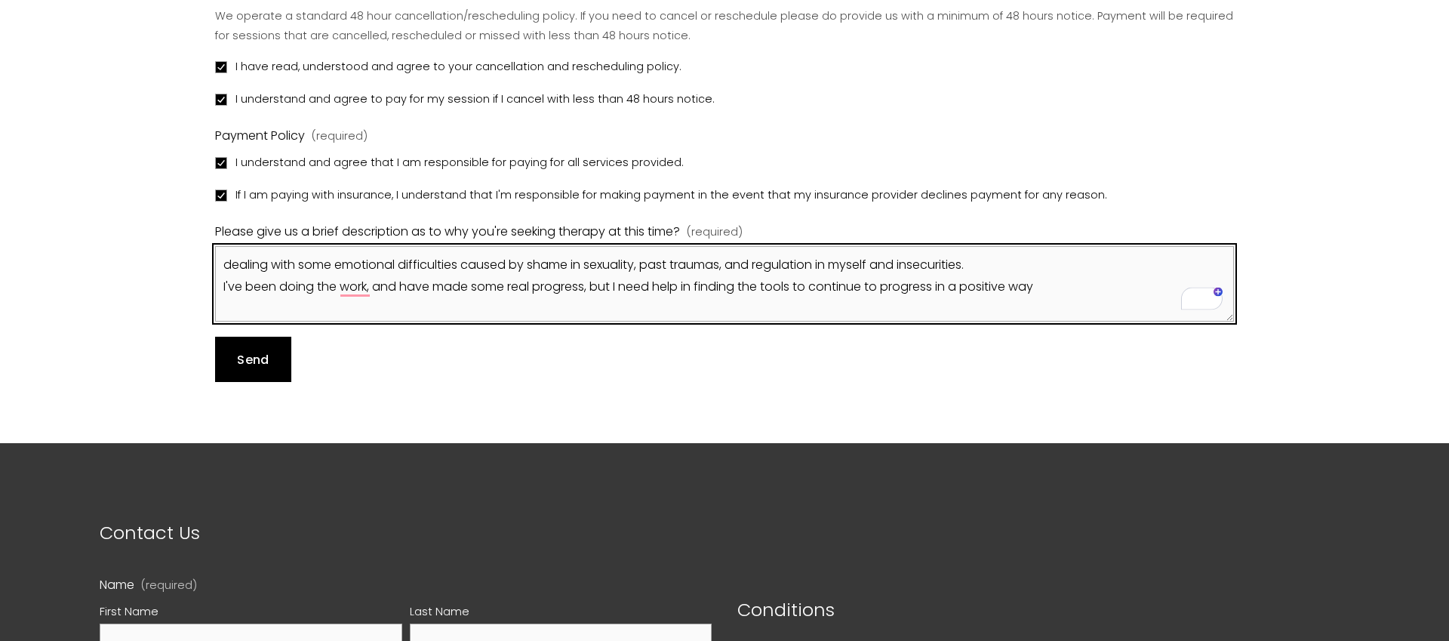
click at [1059, 290] on textarea "dealing with some emotional difficulties caused by shame in sexuality, past tra…" at bounding box center [724, 283] width 1019 height 75
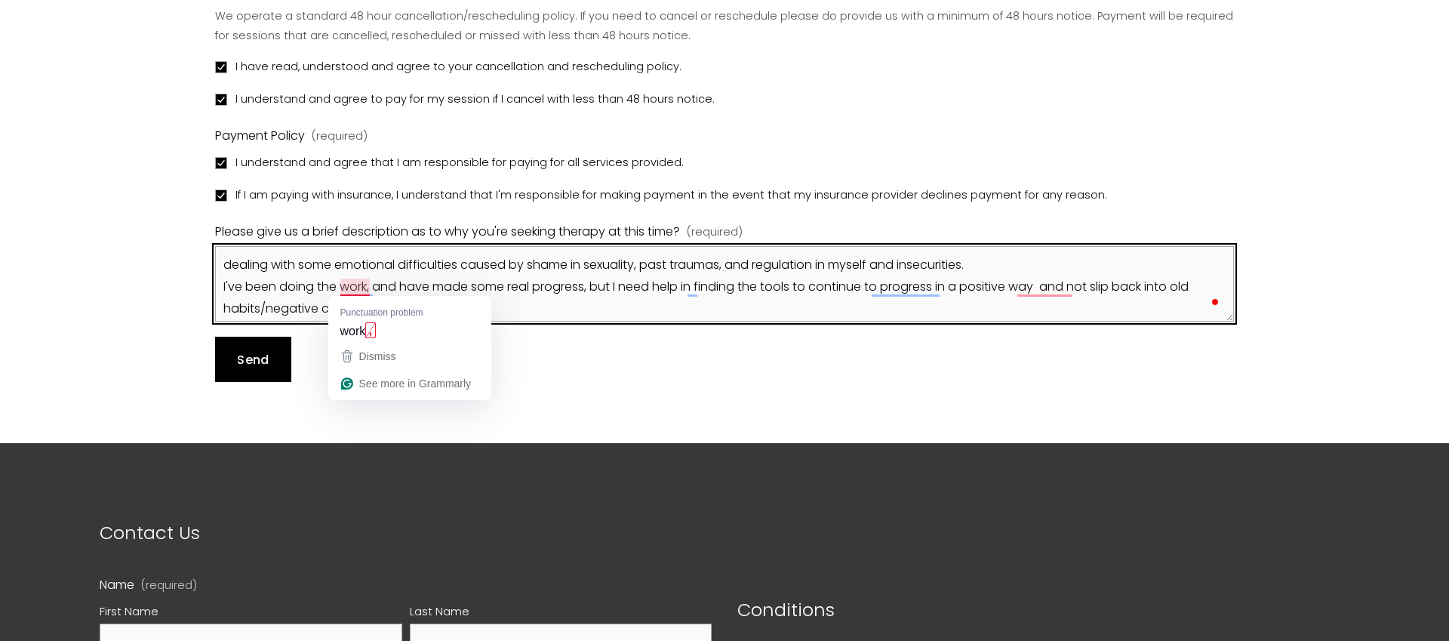
click at [349, 291] on textarea "dealing with some emotional difficulties caused by shame in sexuality, past tra…" at bounding box center [724, 283] width 1019 height 75
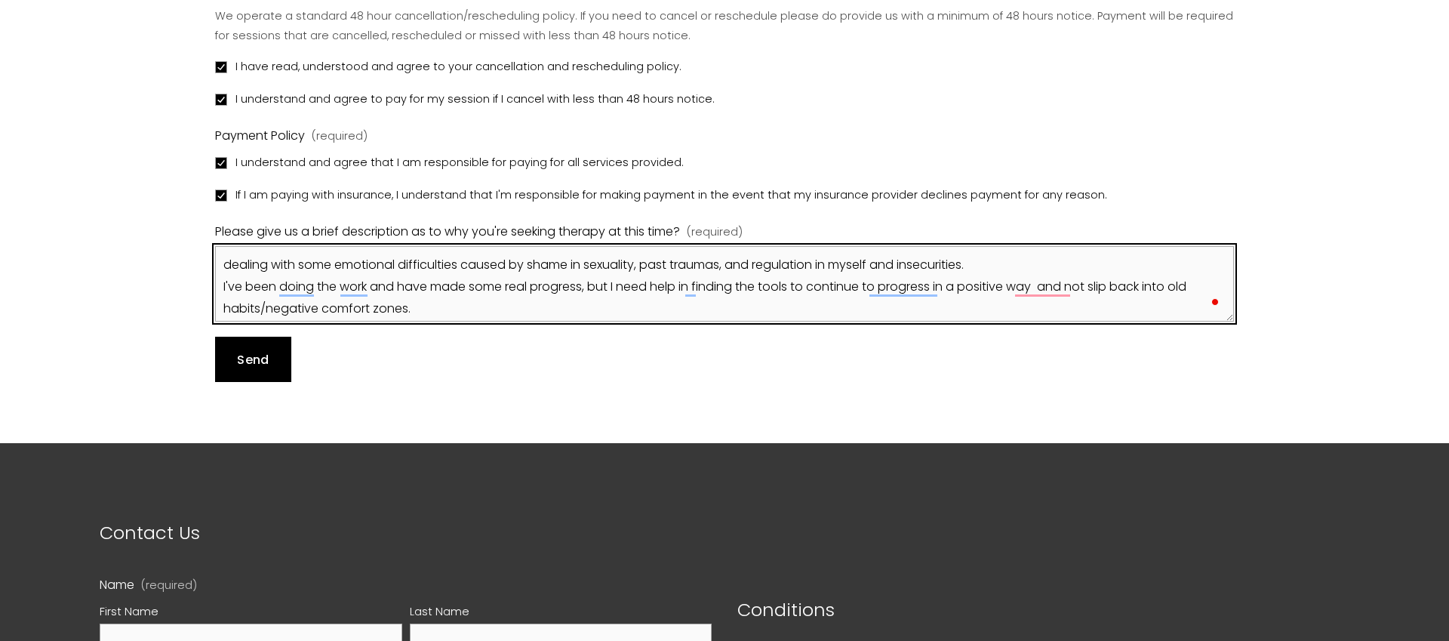
type textarea "dealing with some emotional difficulties caused by shame in sexuality, past tra…"
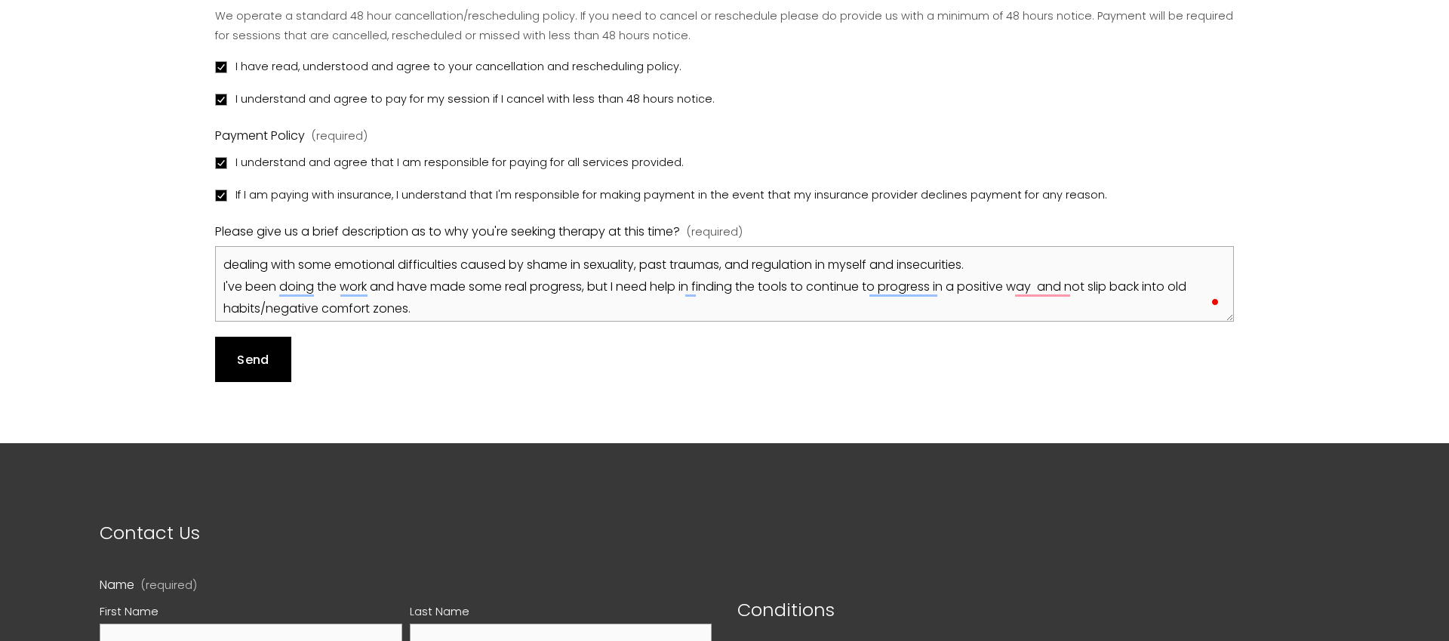
click at [271, 351] on button "Send Send" at bounding box center [253, 359] width 76 height 45
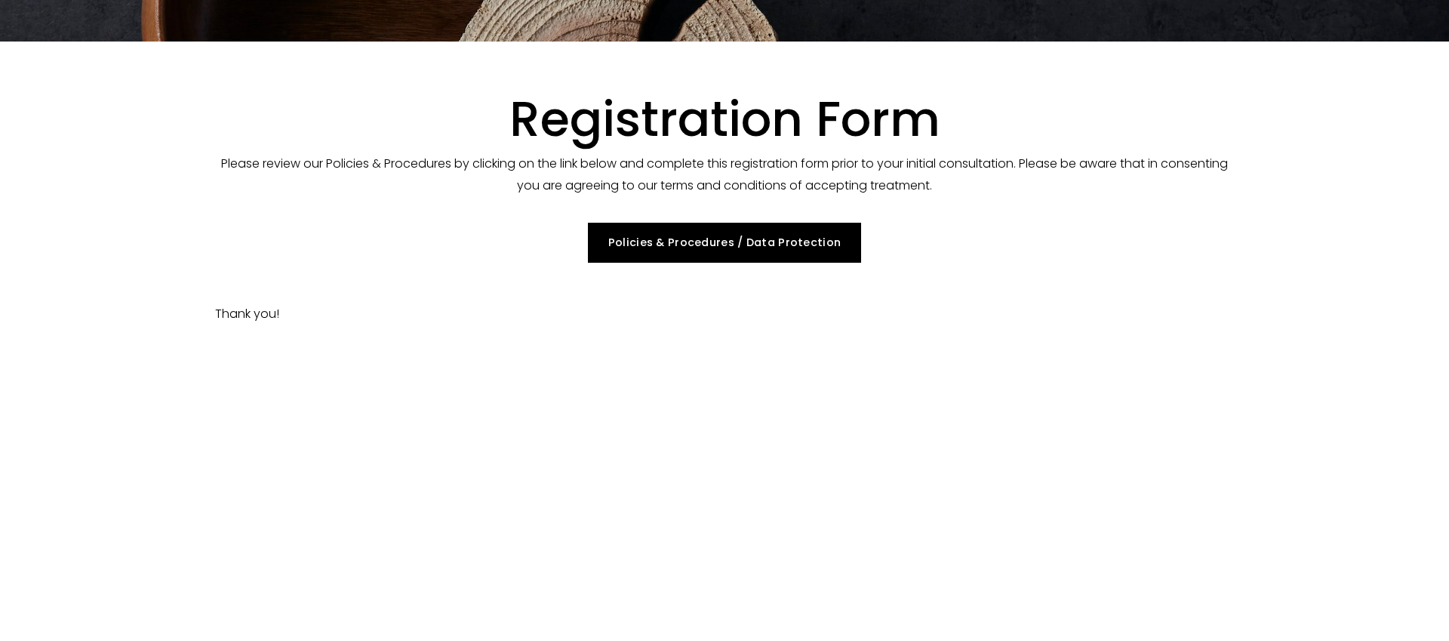
scroll to position [0, 0]
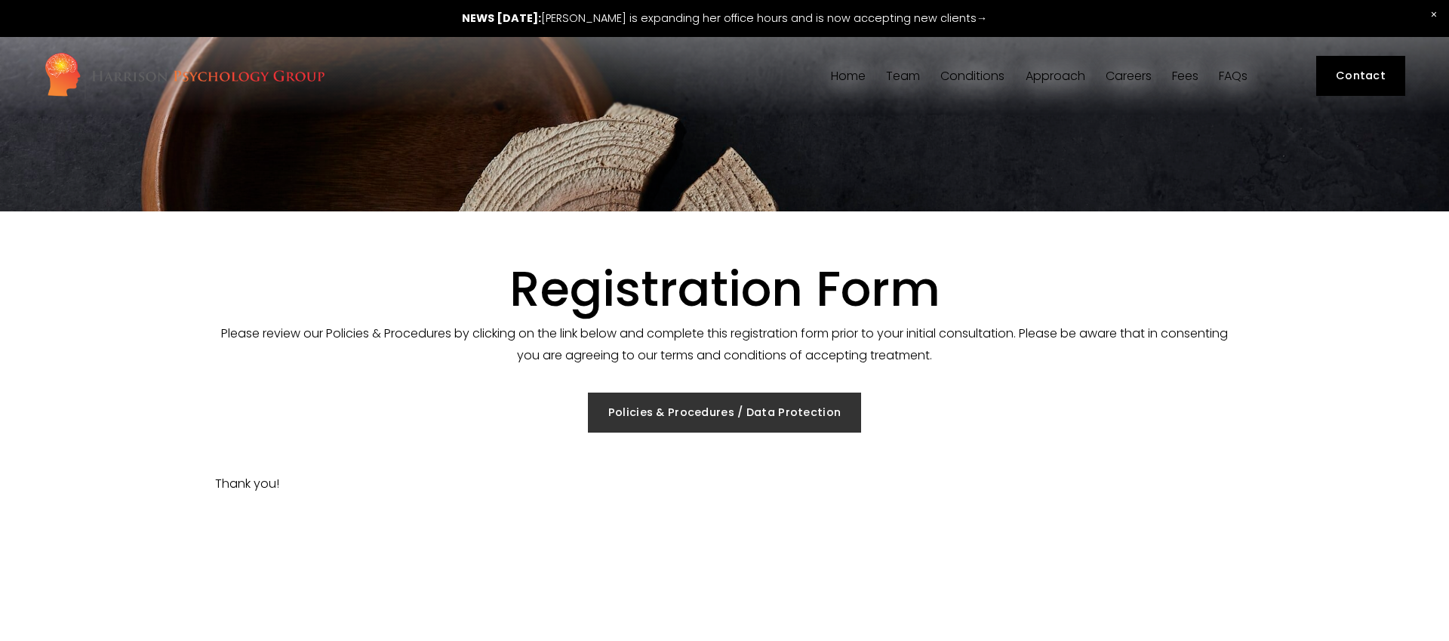
click at [755, 416] on link "Policies & Procedures / Data Protection" at bounding box center [724, 412] width 272 height 40
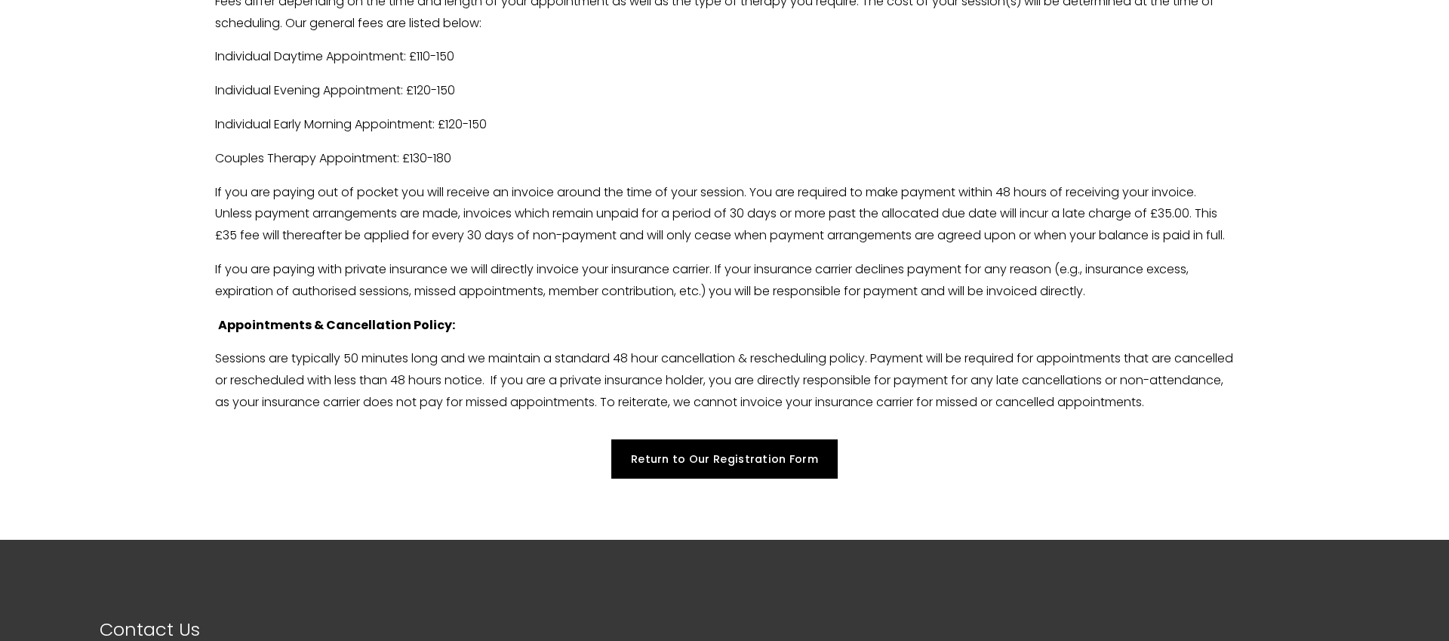
scroll to position [3433, 0]
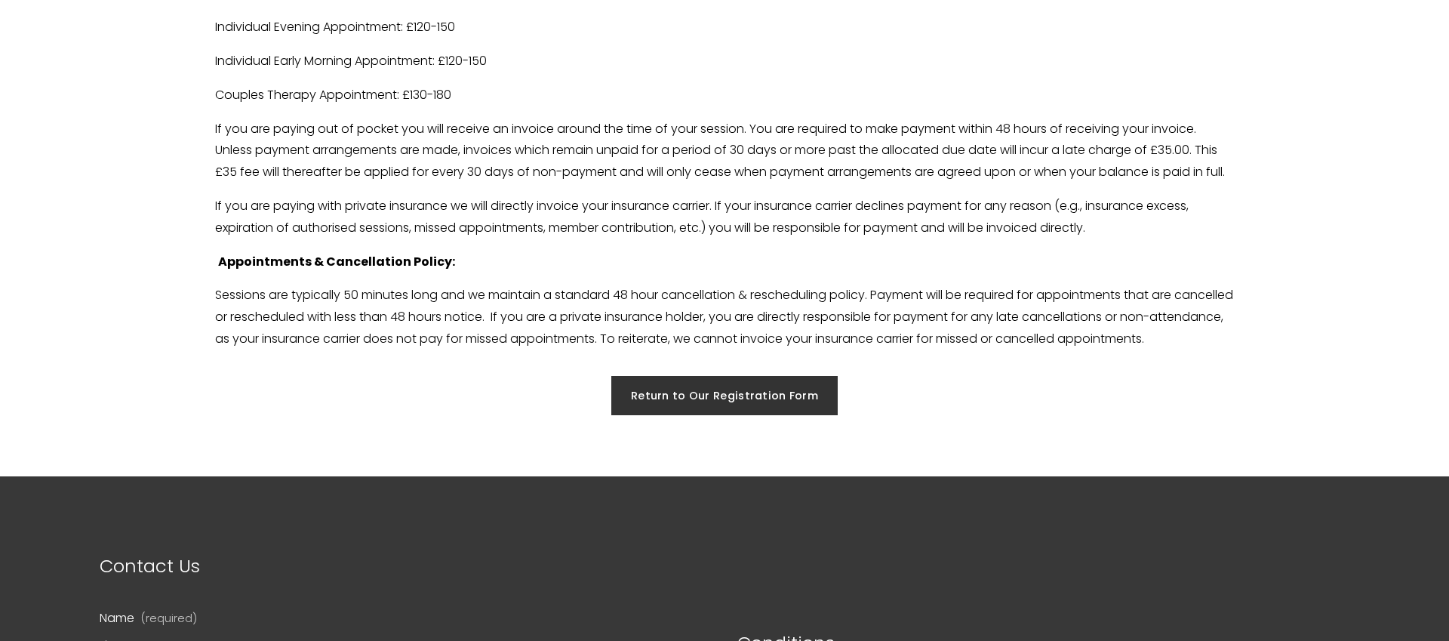
click at [765, 416] on link "Return to Our Registration Form" at bounding box center [724, 396] width 227 height 40
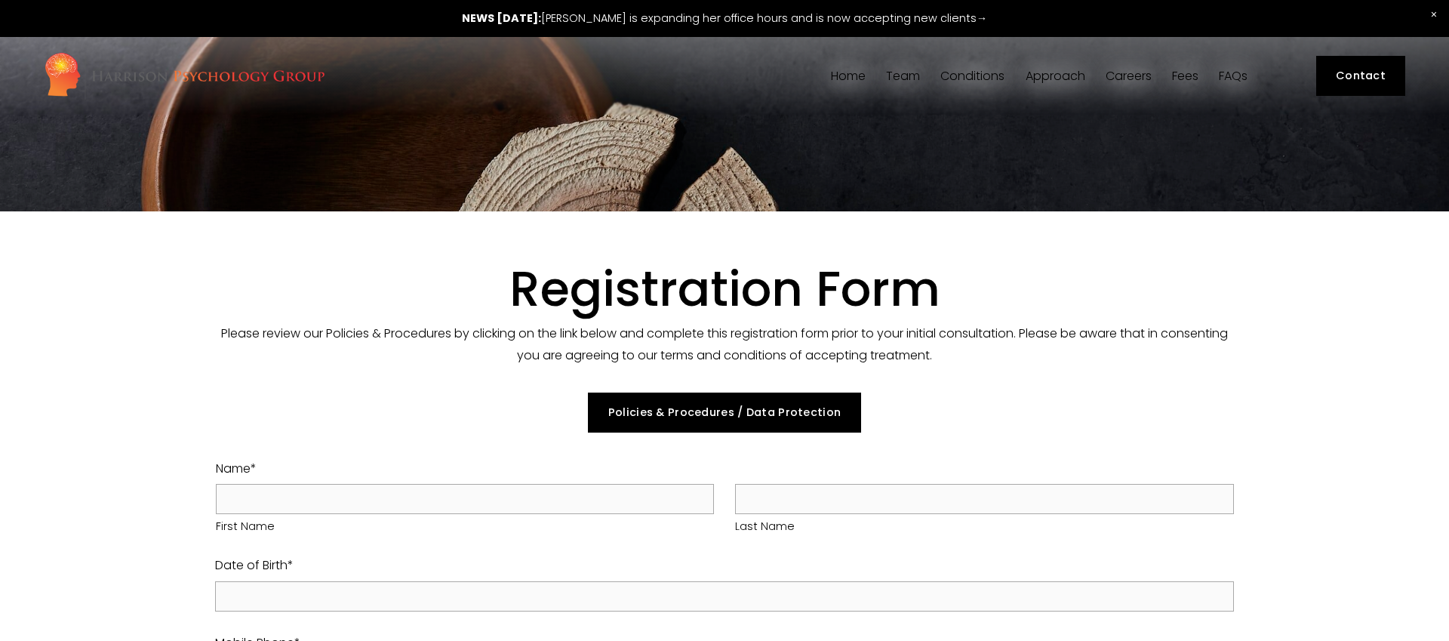
select select "GB"
